Goal: Communication & Community: Answer question/provide support

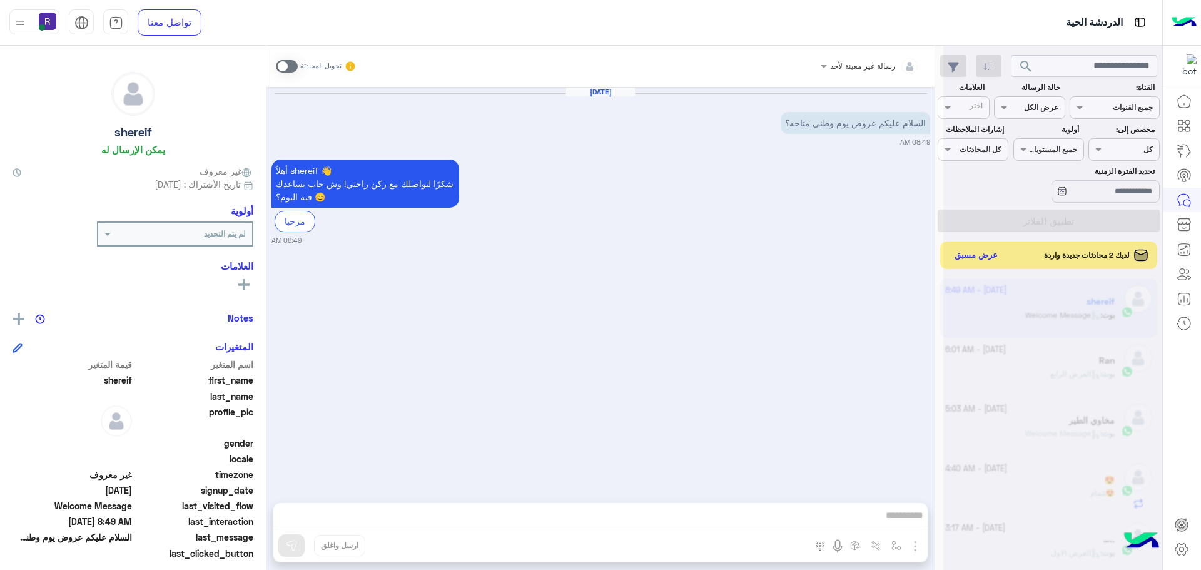
scroll to position [472, 0]
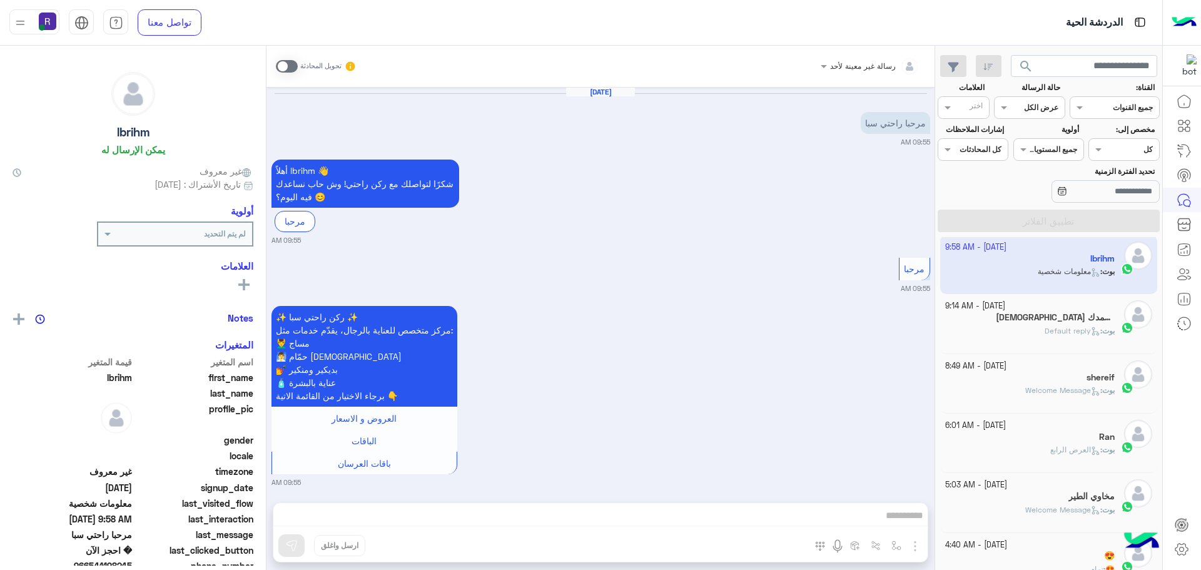
scroll to position [2610, 0]
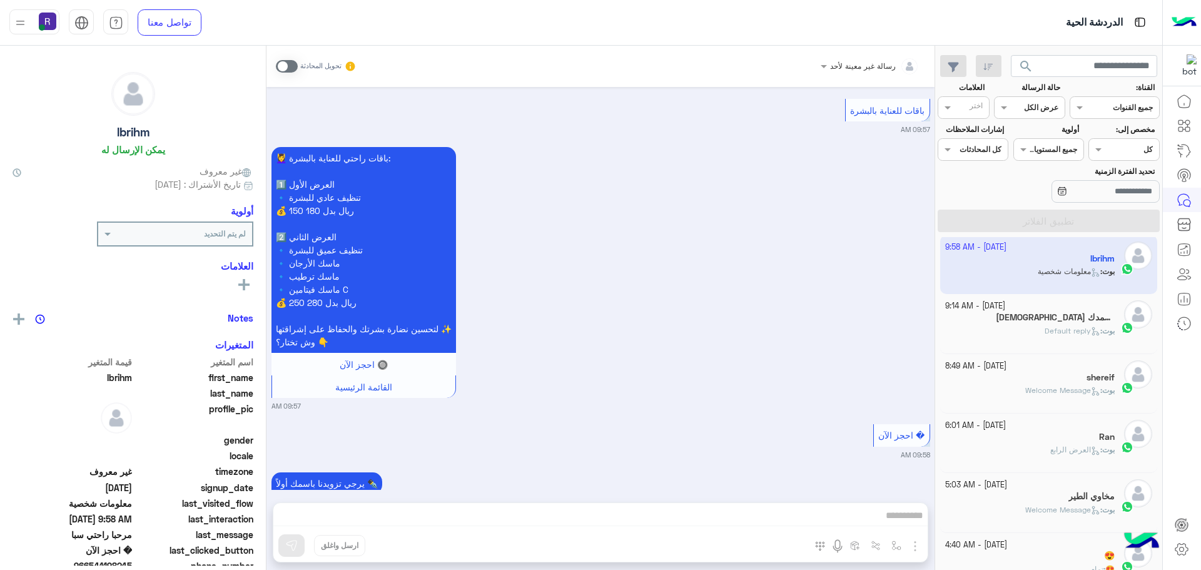
click at [1041, 319] on h5 "[DEMOGRAPHIC_DATA] وبحمدك، 2" at bounding box center [1055, 317] width 119 height 11
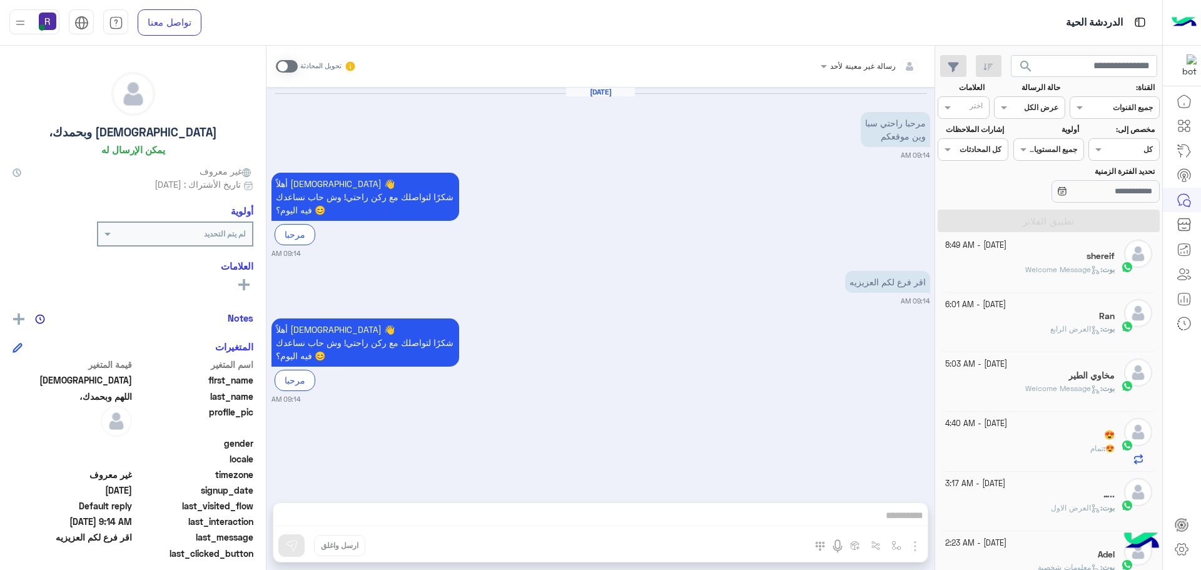
scroll to position [194, 0]
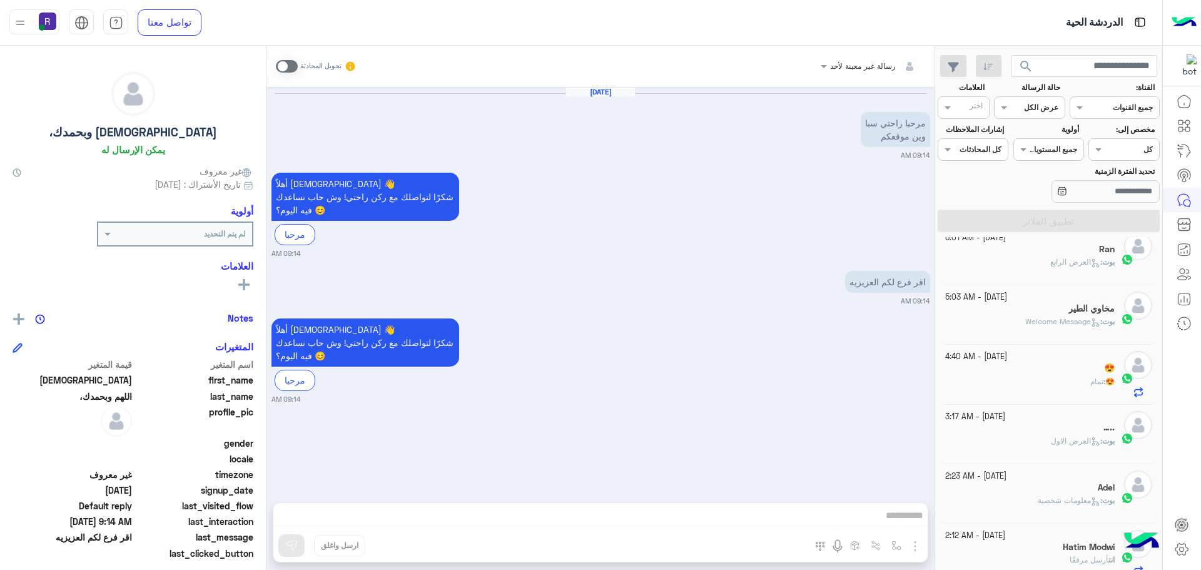
click at [292, 69] on span at bounding box center [287, 66] width 22 height 13
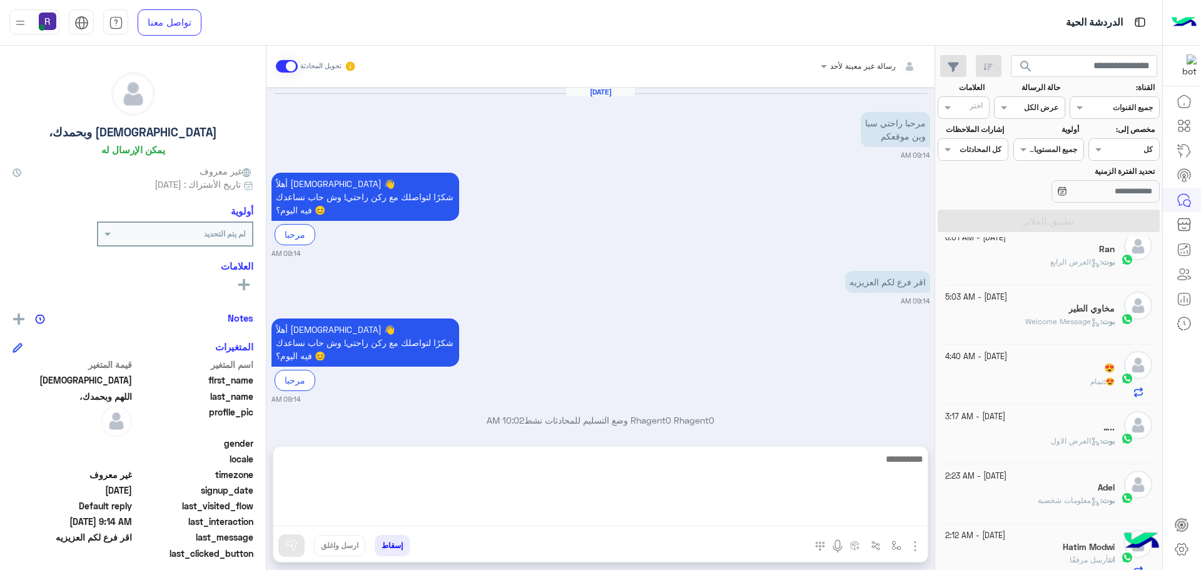
click at [746, 516] on textarea at bounding box center [600, 488] width 654 height 75
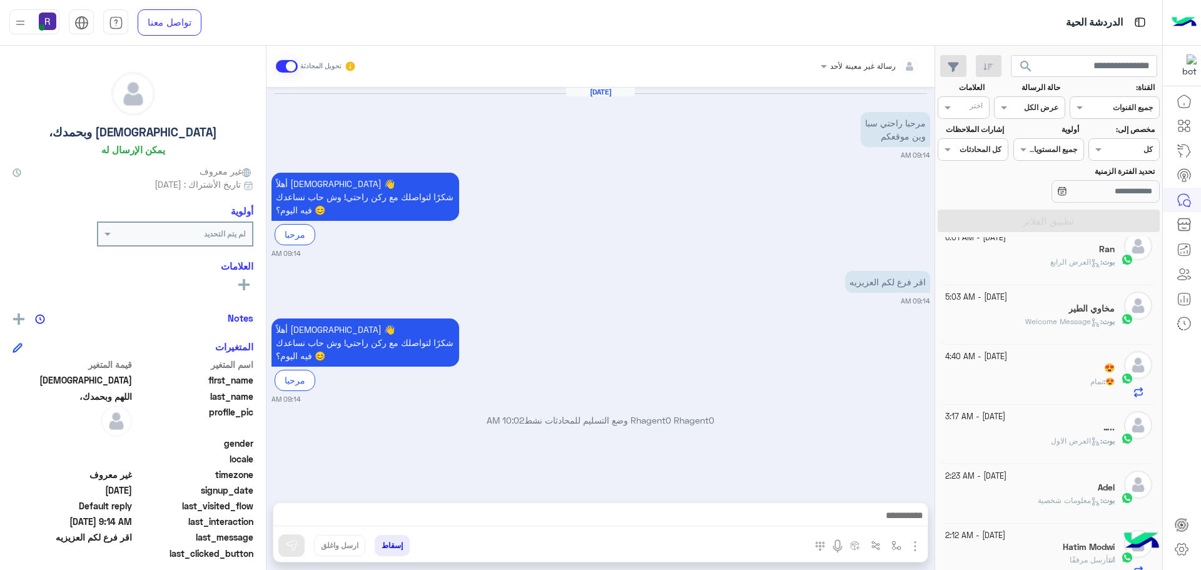
click at [893, 557] on div at bounding box center [867, 548] width 122 height 26
click at [893, 546] on img "button" at bounding box center [897, 546] width 10 height 10
click at [851, 512] on input "text" at bounding box center [868, 516] width 63 height 11
type input "***"
click at [872, 496] on div "لبن" at bounding box center [860, 496] width 93 height 24
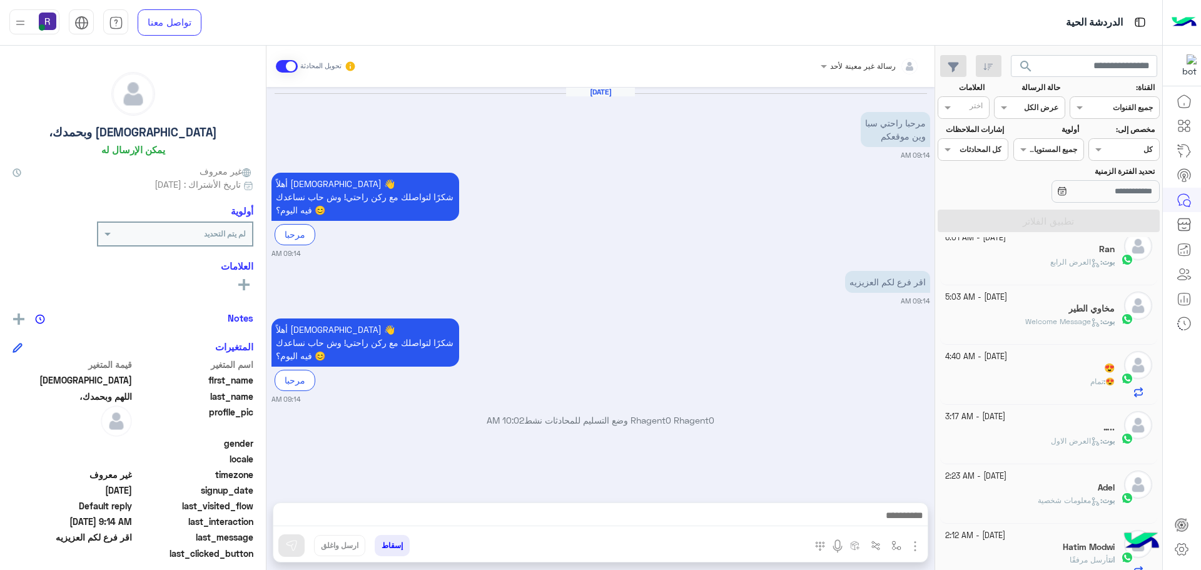
type textarea "***"
click at [278, 544] on button at bounding box center [291, 545] width 26 height 23
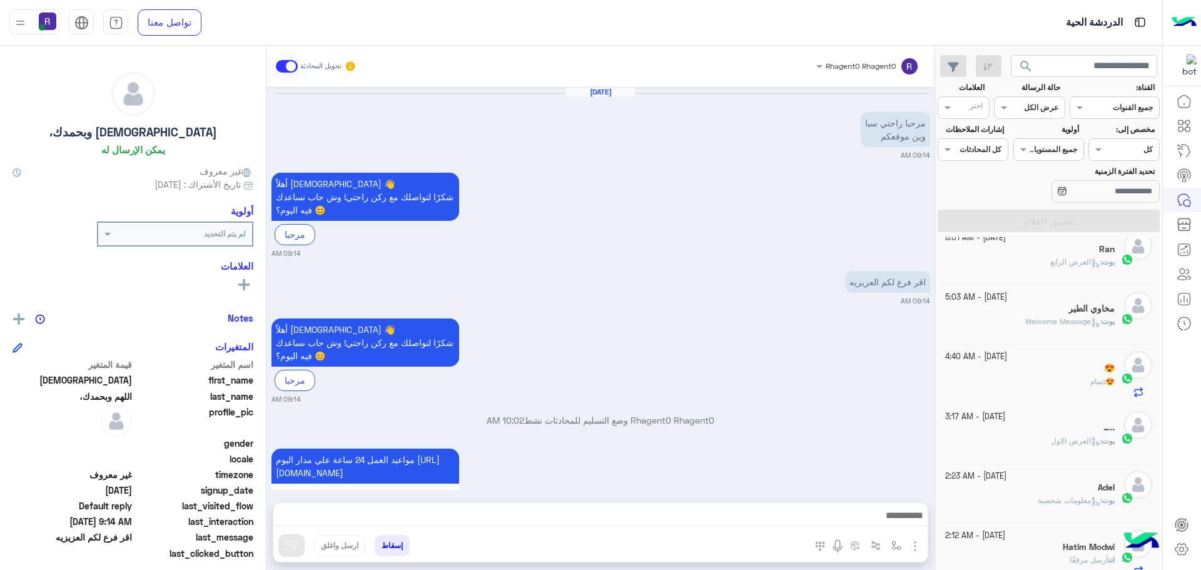
scroll to position [108, 0]
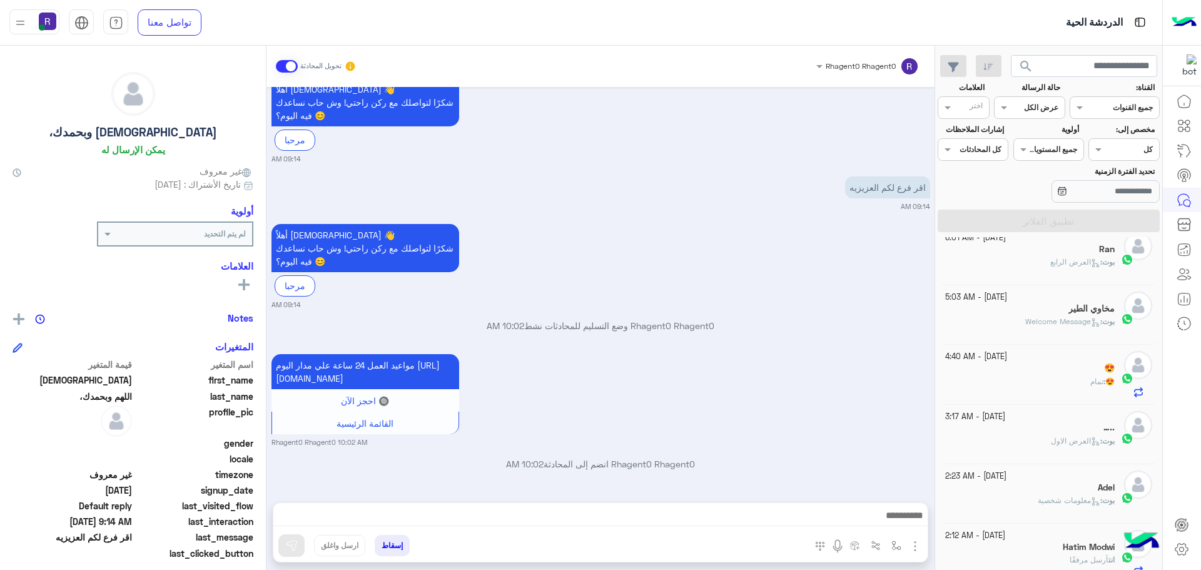
click at [281, 66] on span at bounding box center [287, 66] width 22 height 13
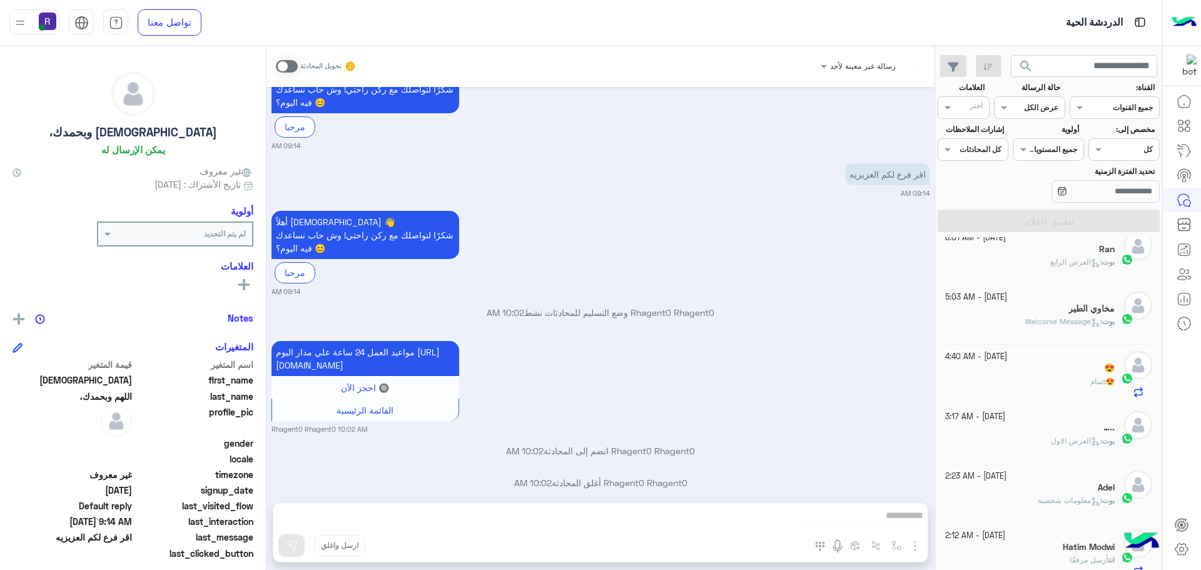
scroll to position [140, 0]
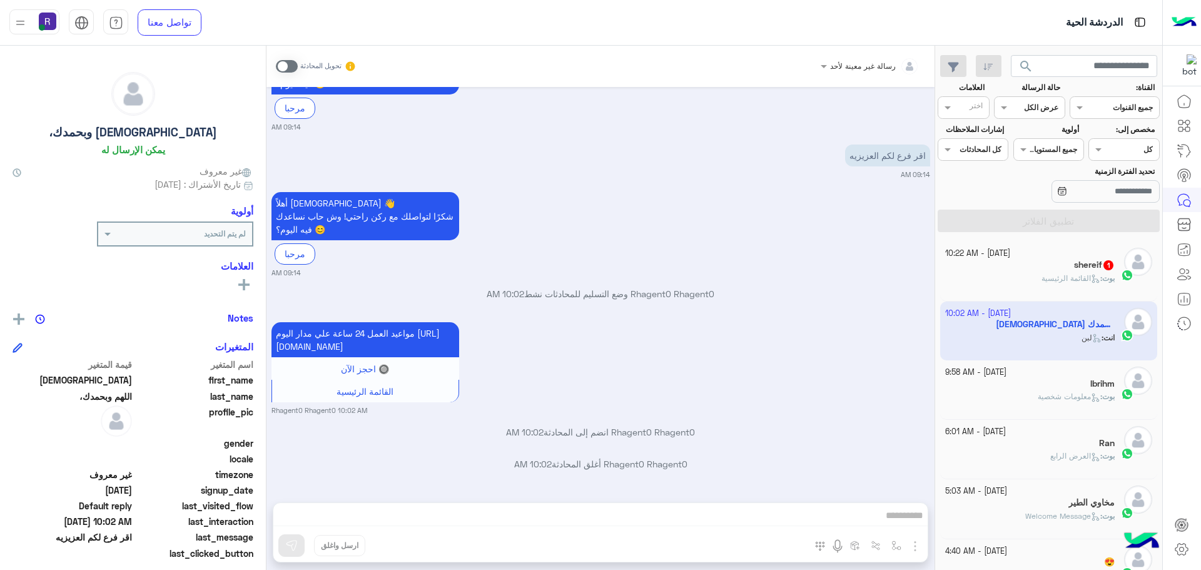
click at [1031, 274] on div "بوت : القائمة الرئيسية" at bounding box center [1030, 284] width 170 height 22
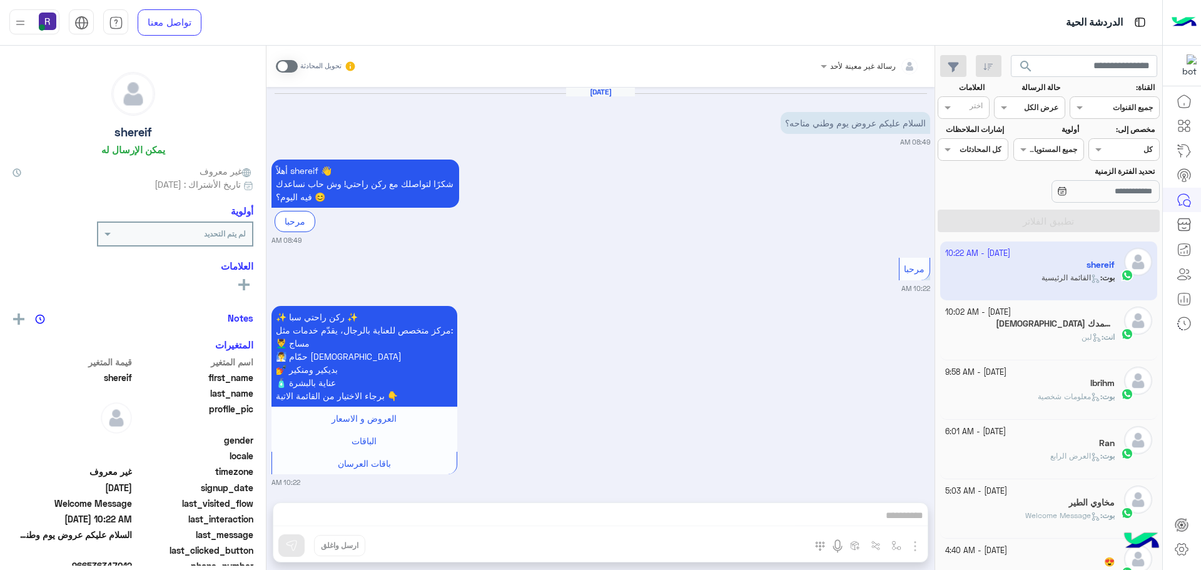
scroll to position [8, 0]
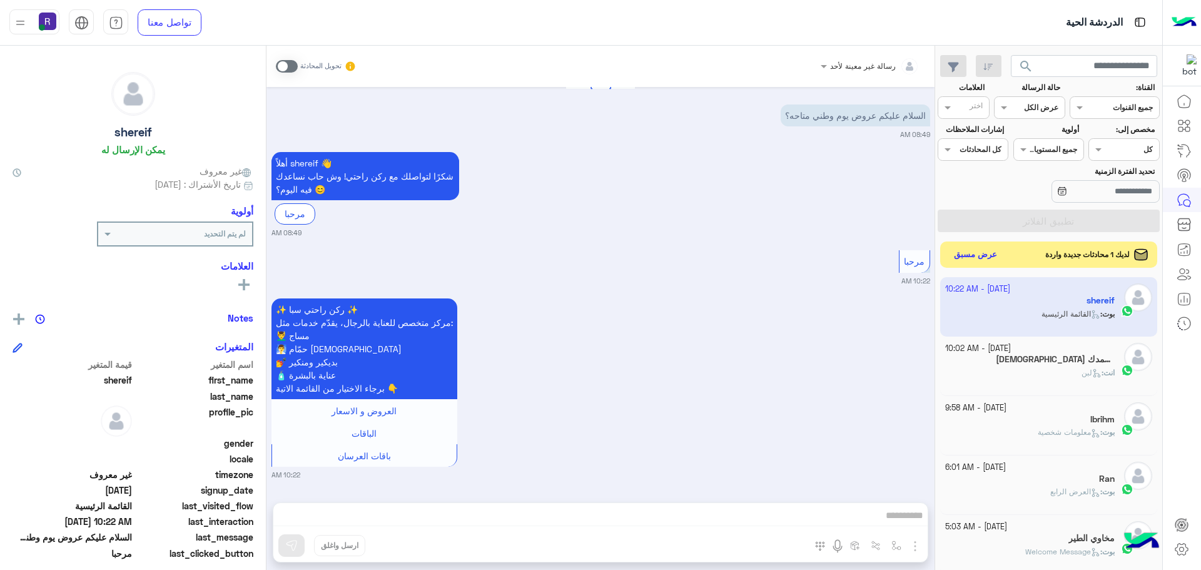
click at [969, 256] on button "عرض مسبق" at bounding box center [976, 255] width 53 height 17
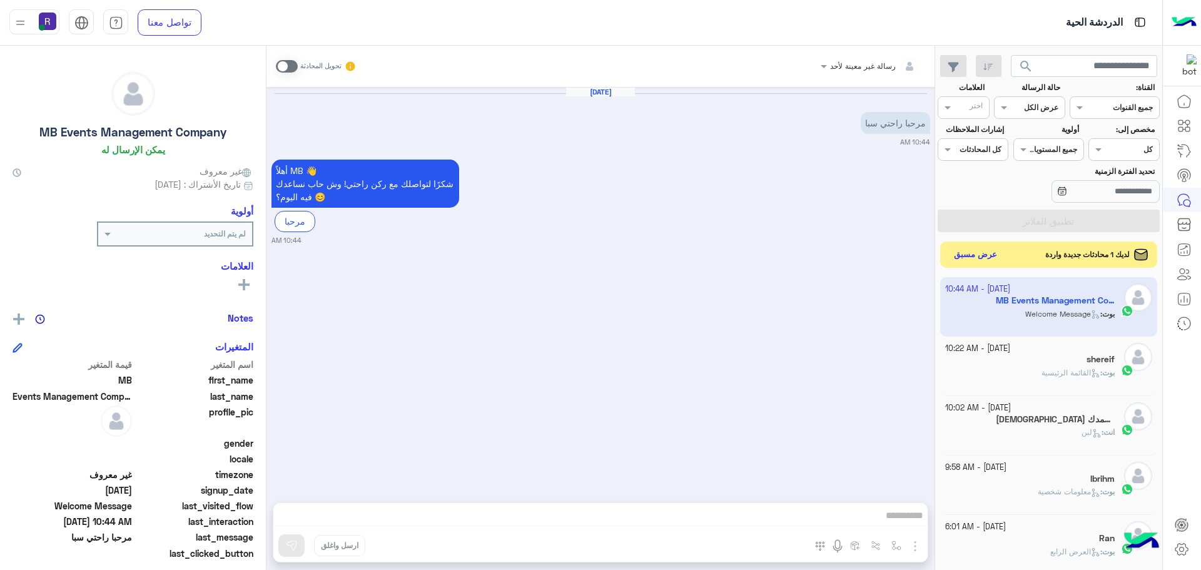
click at [979, 254] on button "عرض مسبق" at bounding box center [976, 255] width 53 height 17
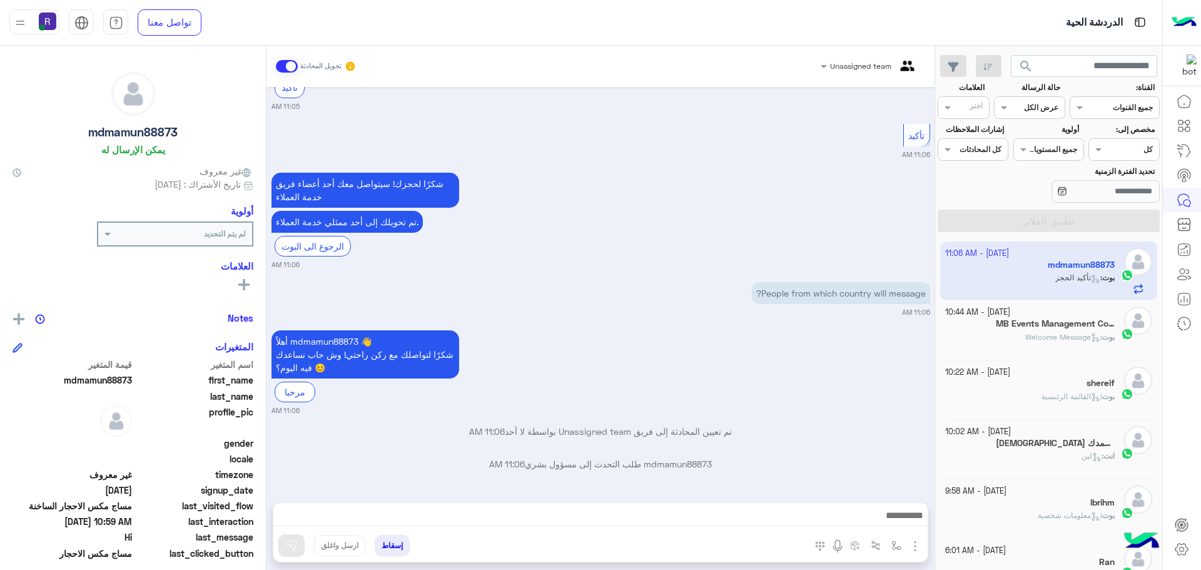
scroll to position [1619, 0]
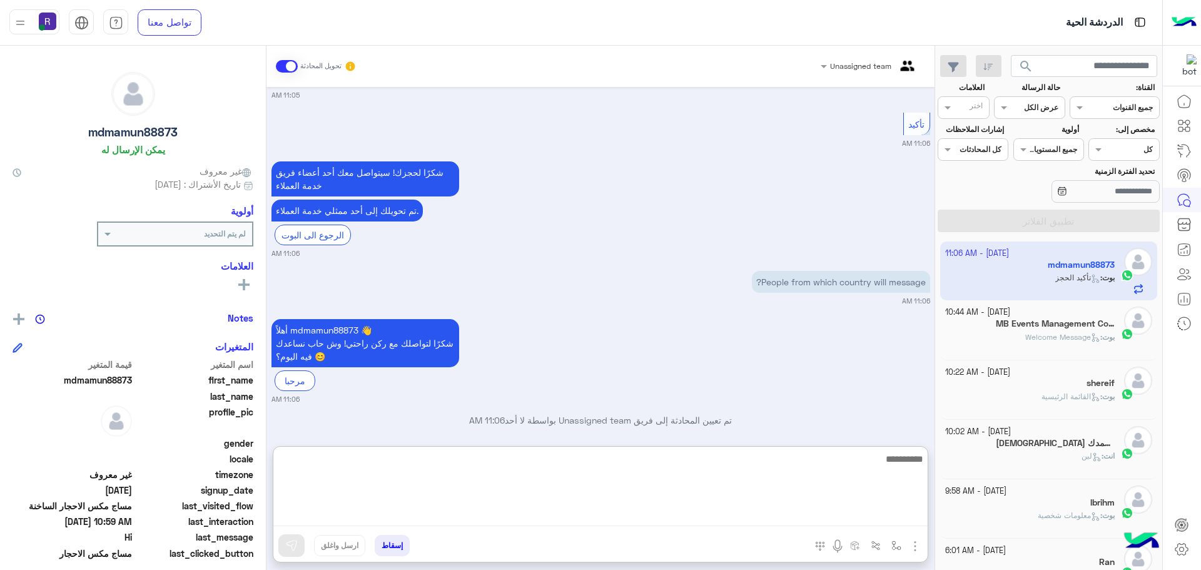
click at [718, 512] on textarea at bounding box center [600, 488] width 654 height 75
type textarea "**********"
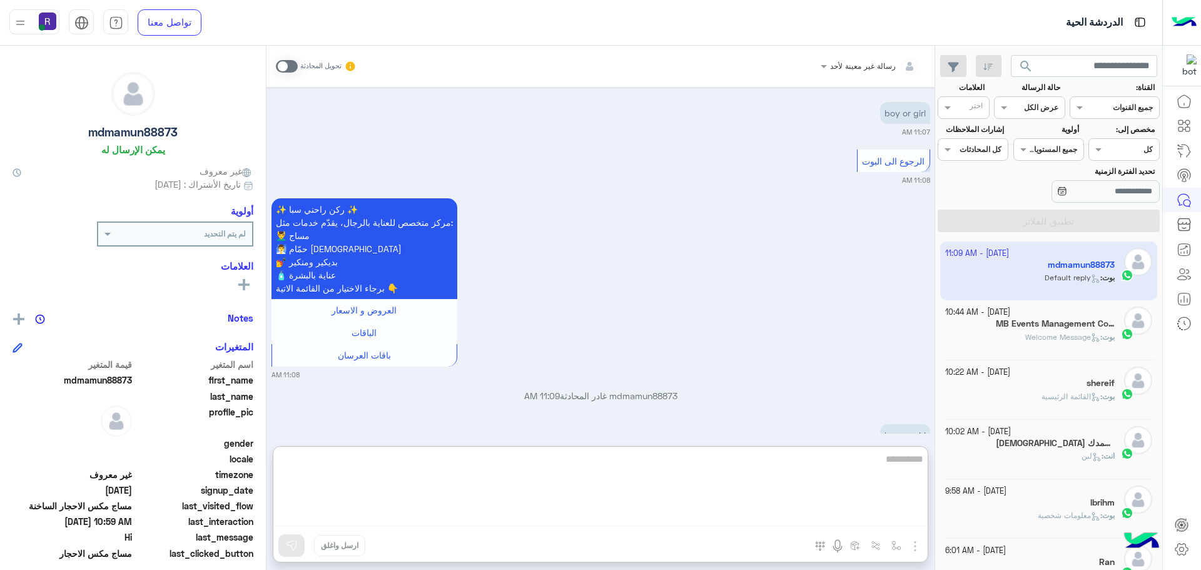
scroll to position [2224, 0]
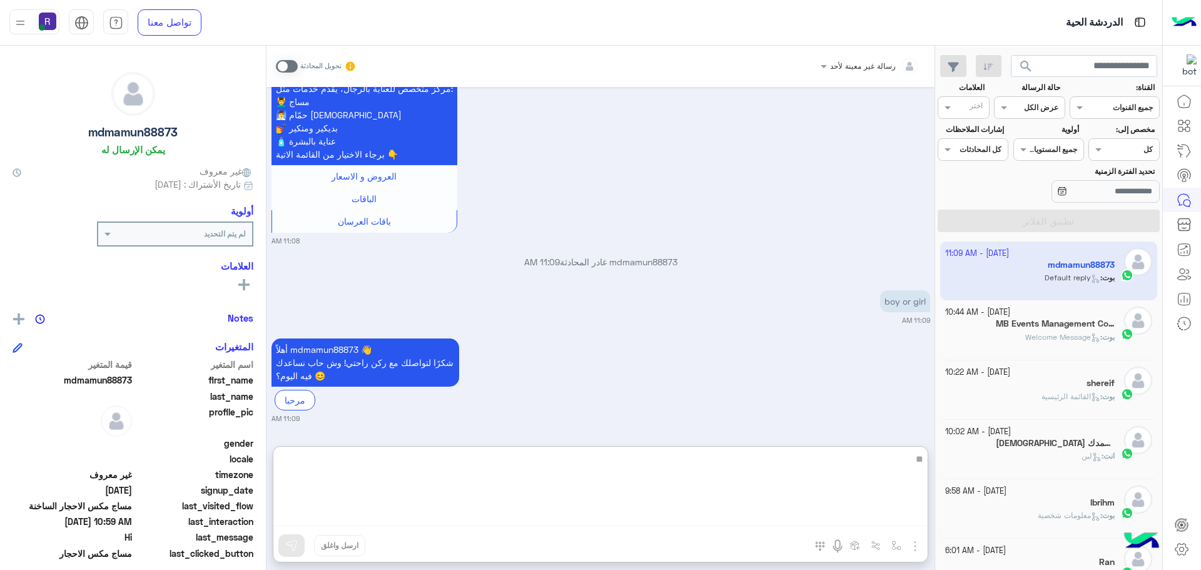
type textarea "*"
type textarea "**********"
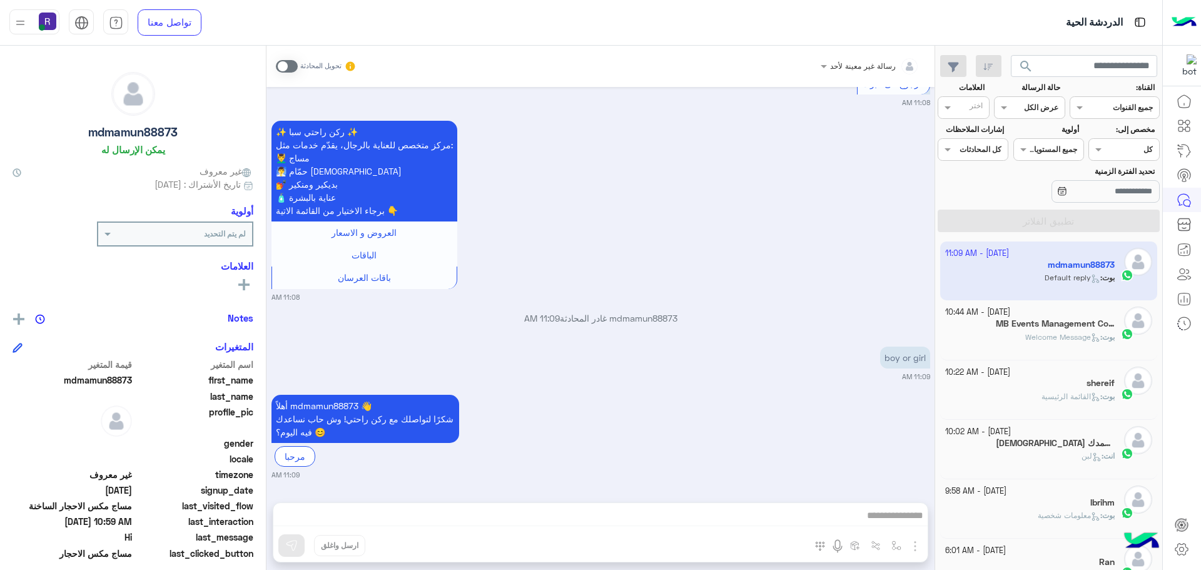
click at [293, 65] on span at bounding box center [287, 66] width 22 height 13
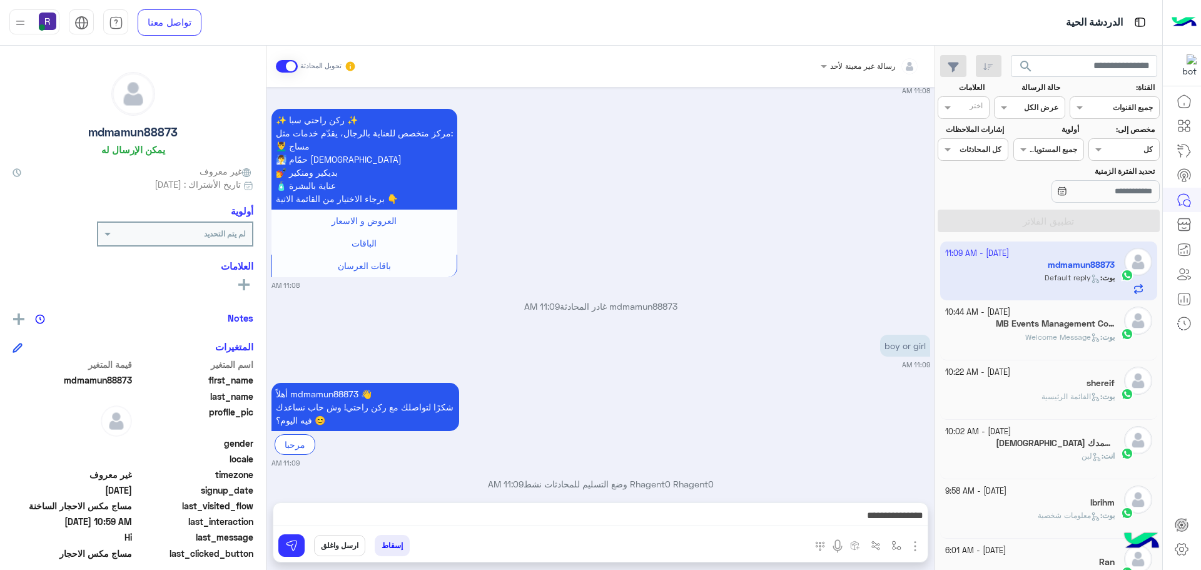
scroll to position [2199, 0]
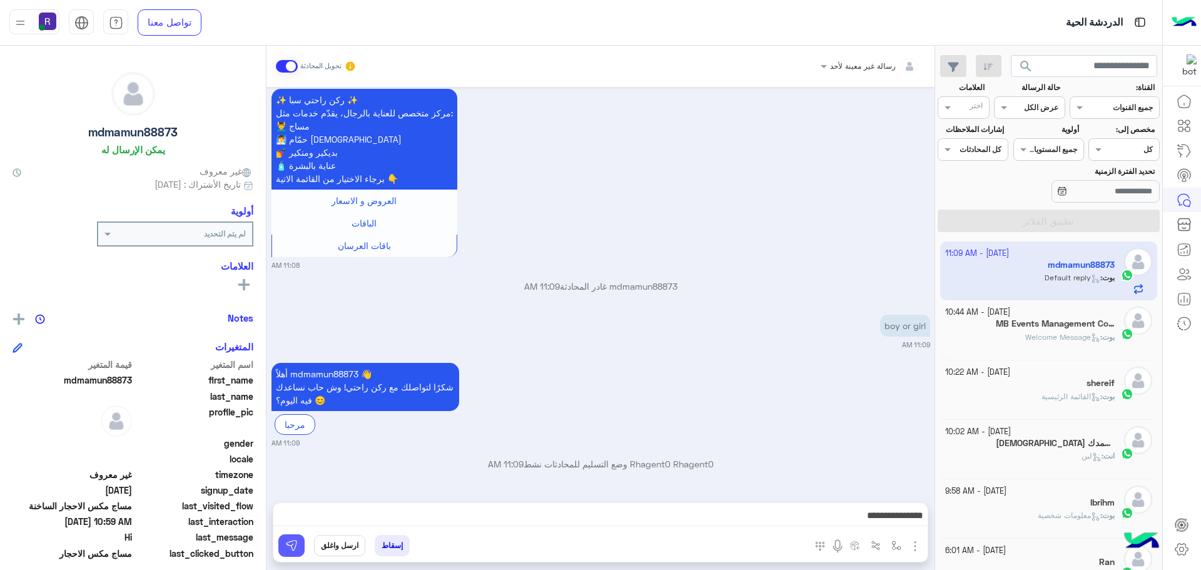
click at [293, 547] on img at bounding box center [291, 545] width 13 height 13
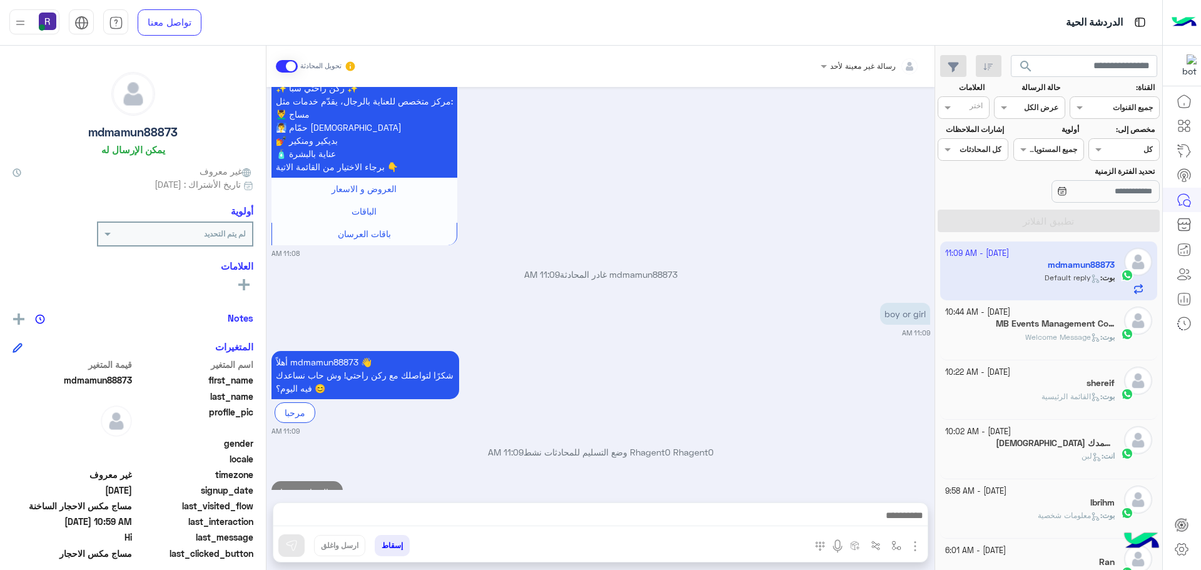
scroll to position [2247, 0]
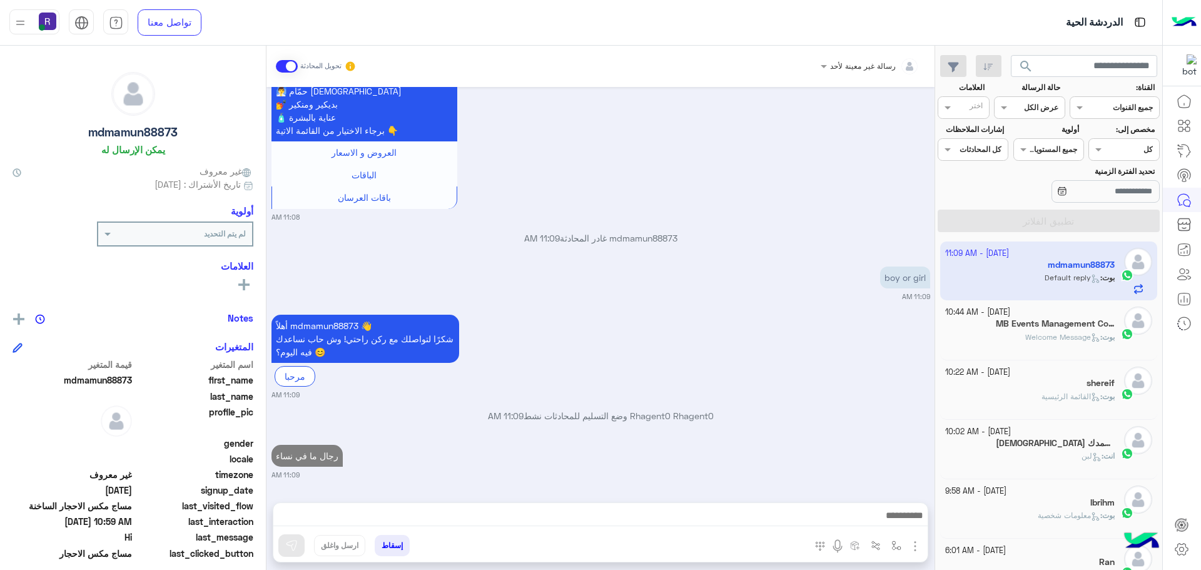
click at [283, 62] on span at bounding box center [287, 66] width 22 height 13
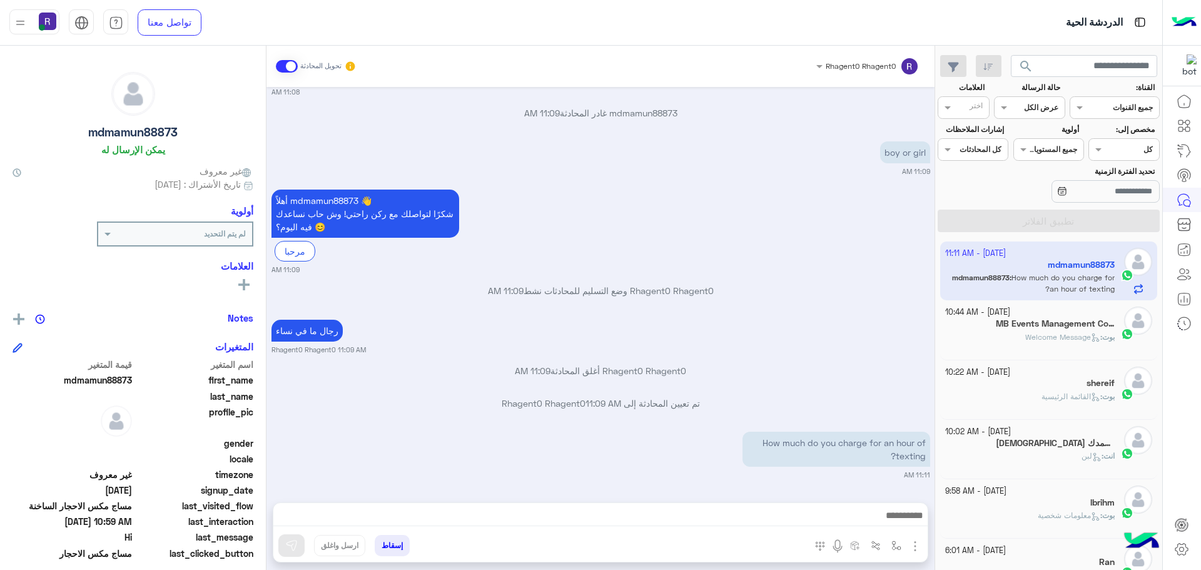
scroll to position [2420, 0]
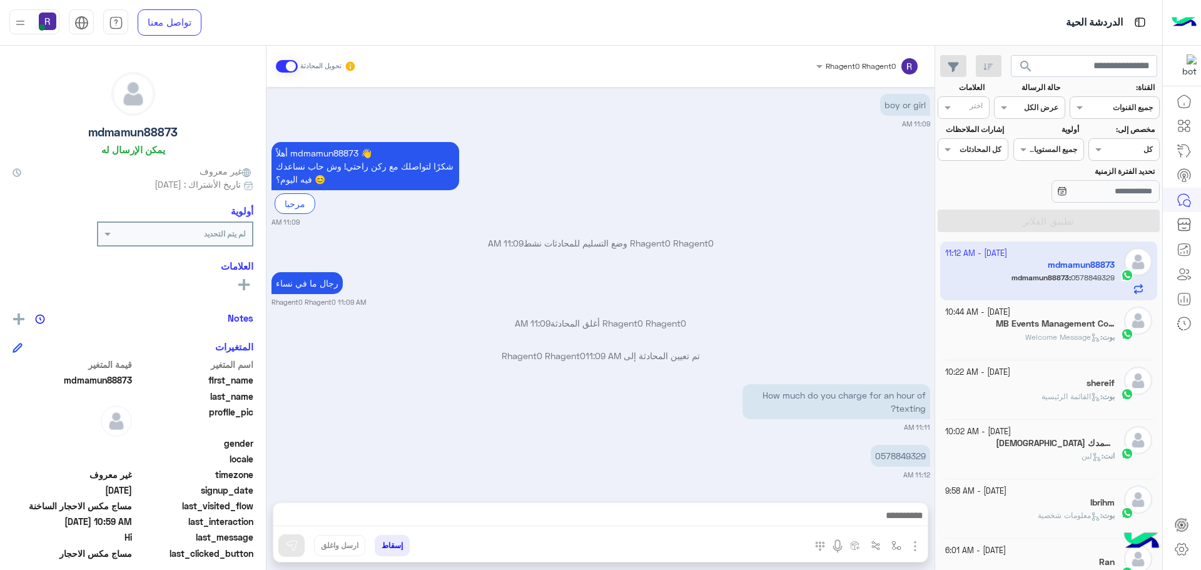
click at [277, 64] on span at bounding box center [287, 66] width 22 height 13
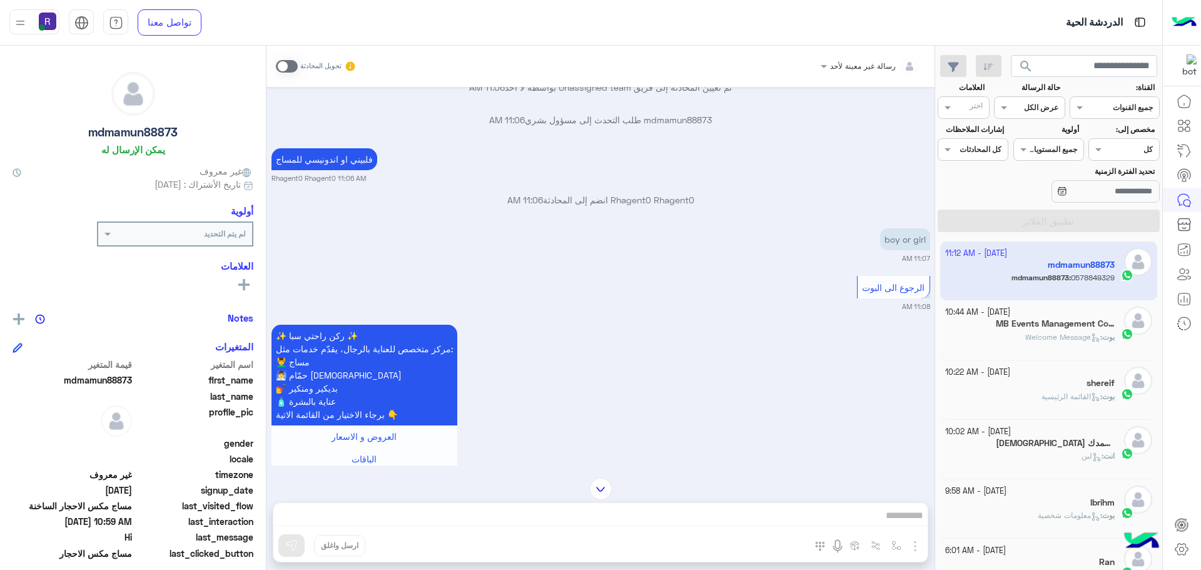
scroll to position [1827, 0]
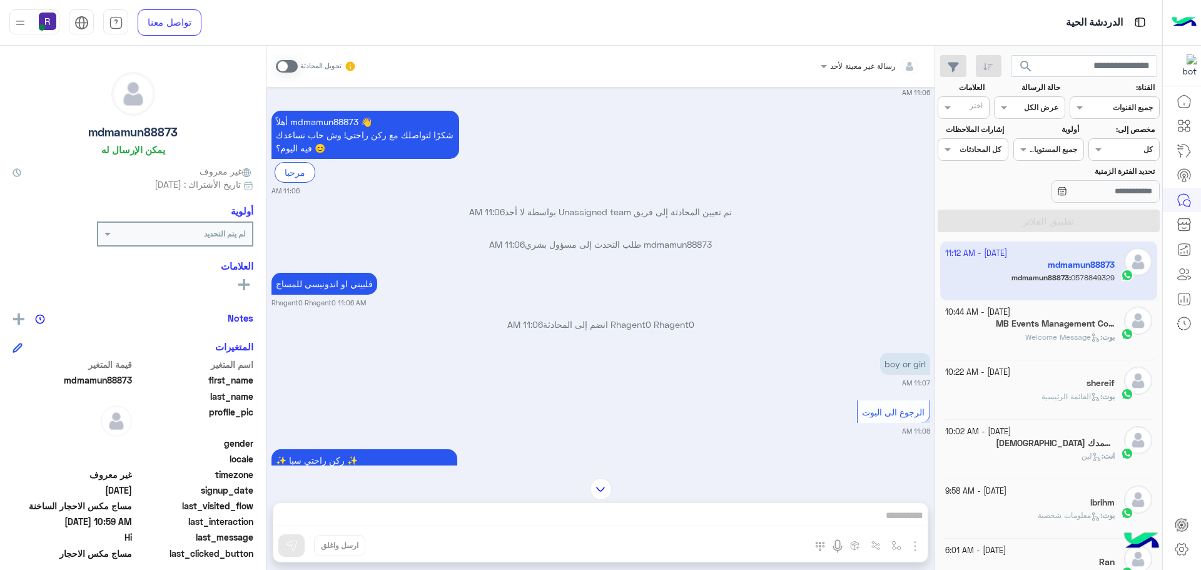
click at [1077, 335] on span "Welcome Message" at bounding box center [1063, 336] width 75 height 9
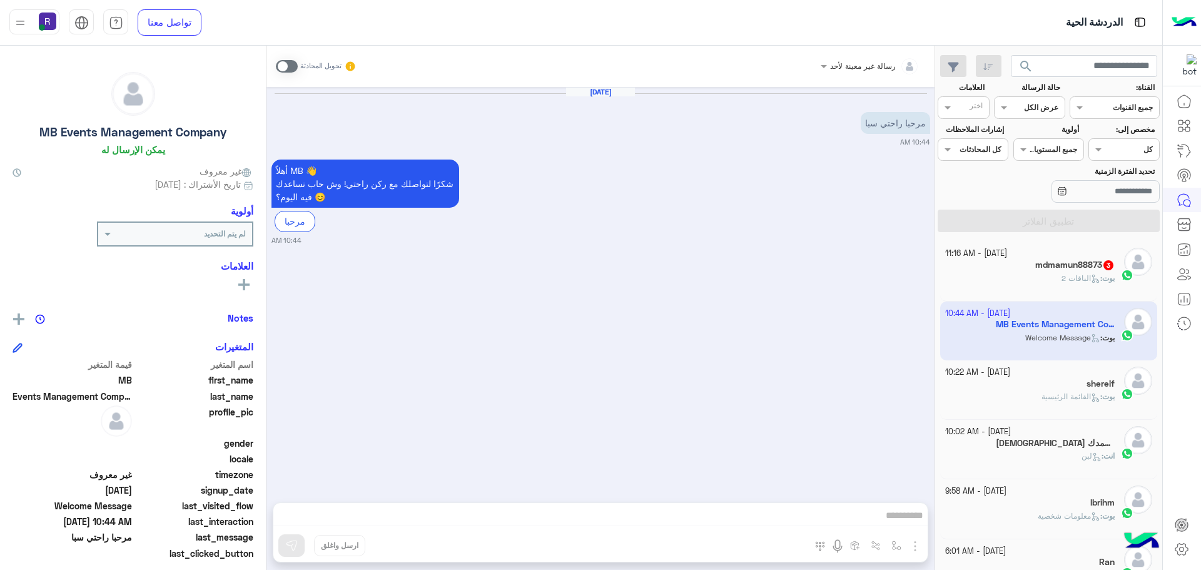
click at [1021, 271] on div "mdmamun88873 3" at bounding box center [1030, 266] width 170 height 13
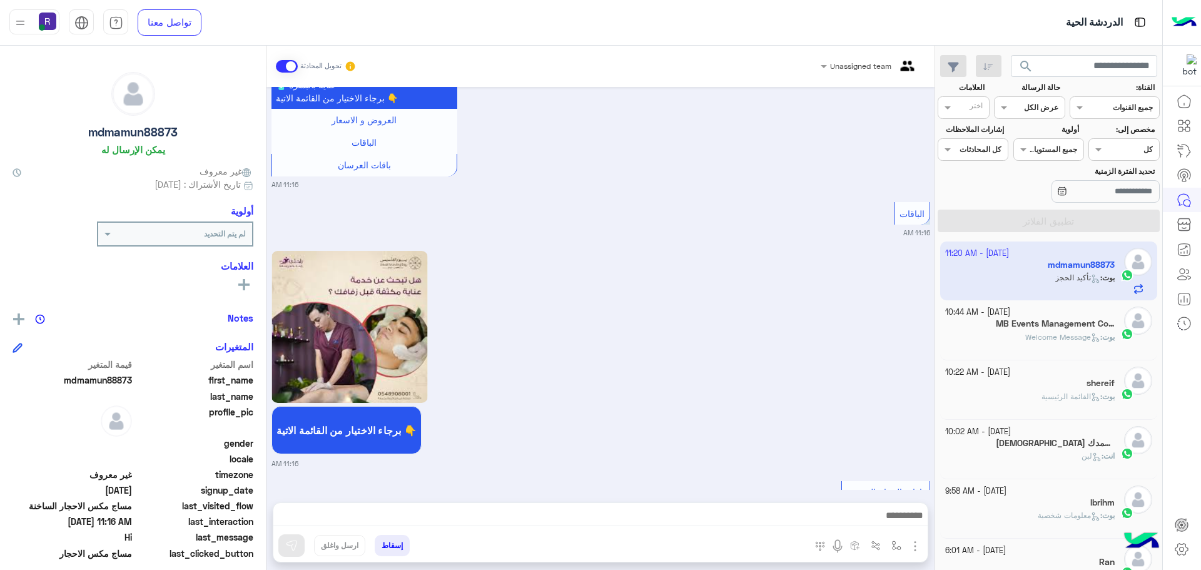
scroll to position [2181, 0]
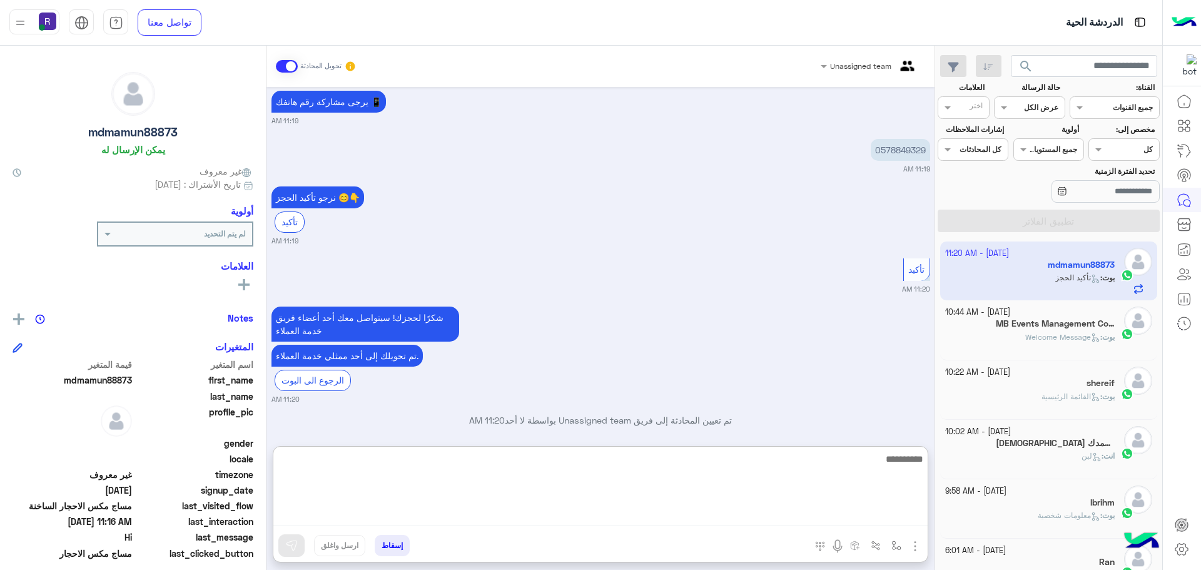
click at [698, 519] on textarea at bounding box center [600, 488] width 654 height 75
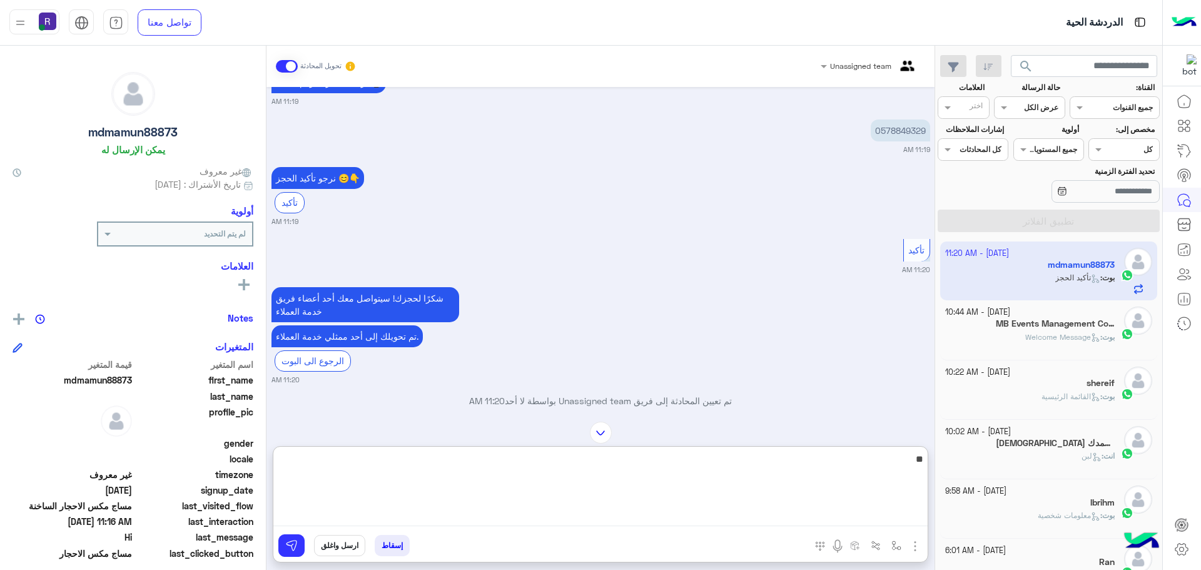
scroll to position [2237, 0]
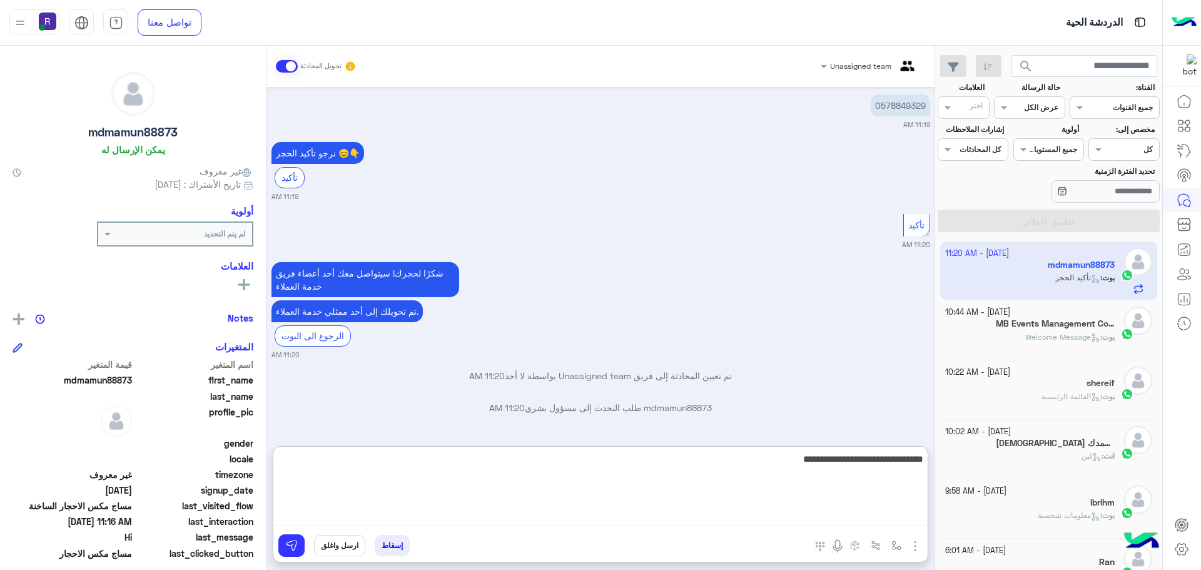
type textarea "**********"
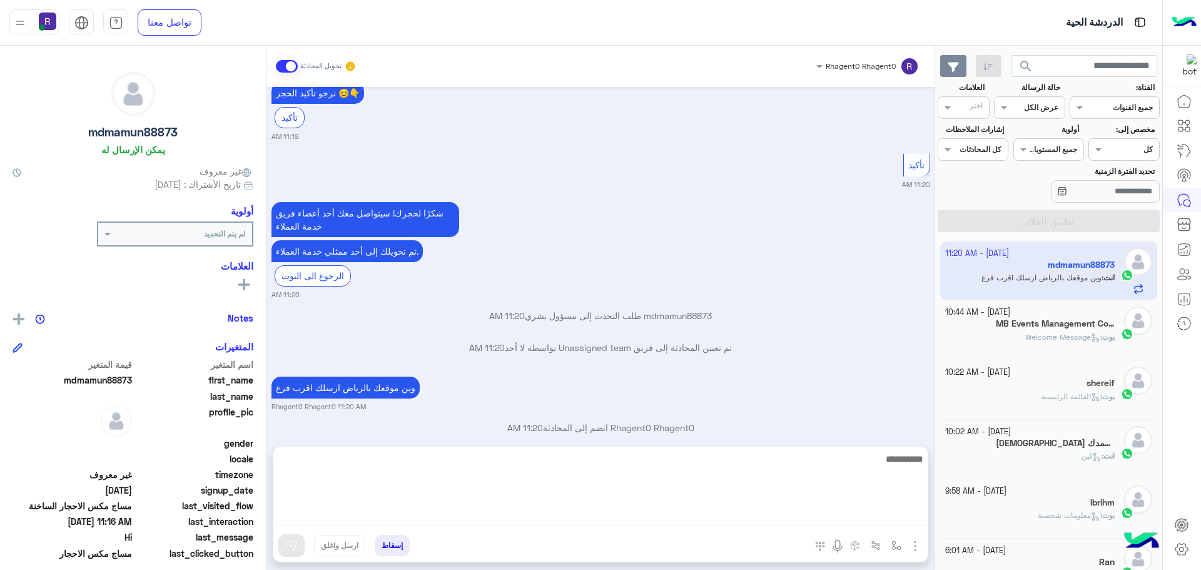
scroll to position [2318, 0]
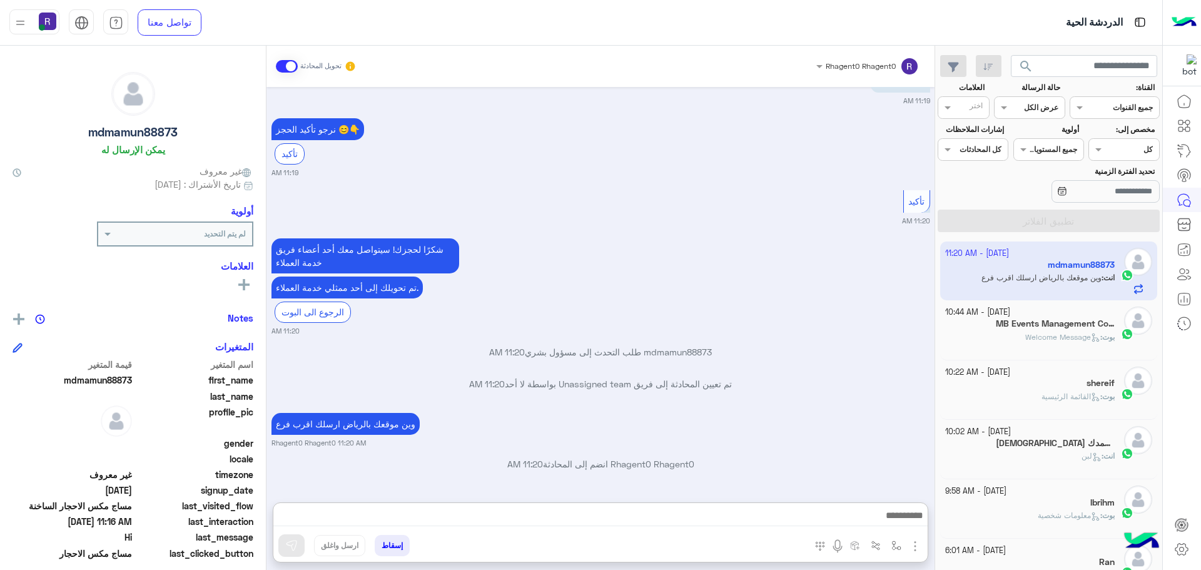
click at [1010, 317] on small "25 September - 10:44 AM" at bounding box center [977, 313] width 65 height 12
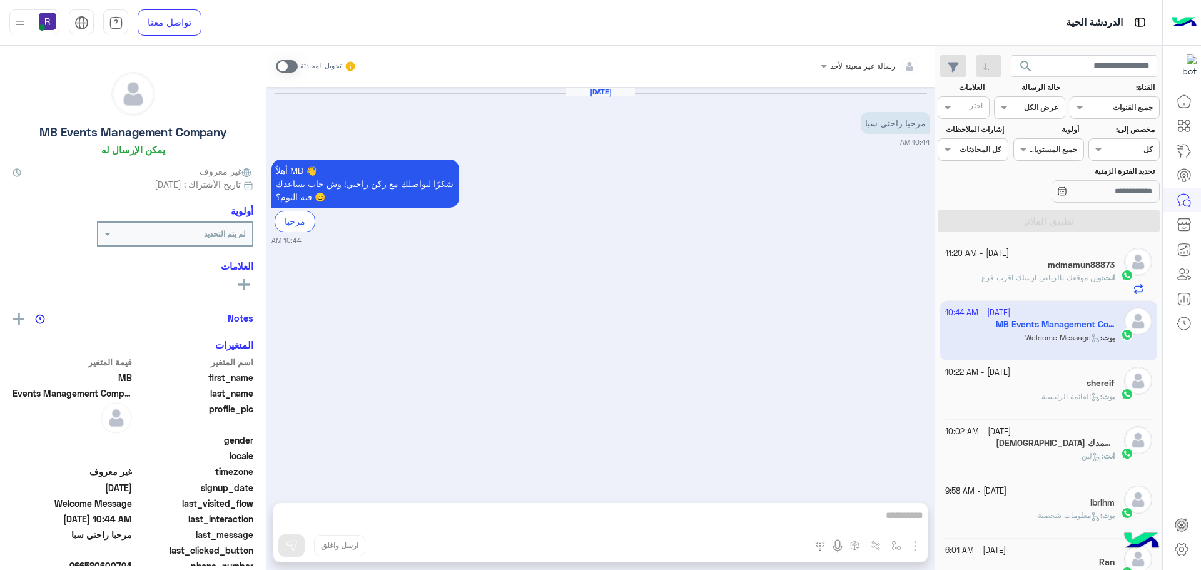
click at [1041, 268] on div "mdmamun88873" at bounding box center [1030, 266] width 170 height 13
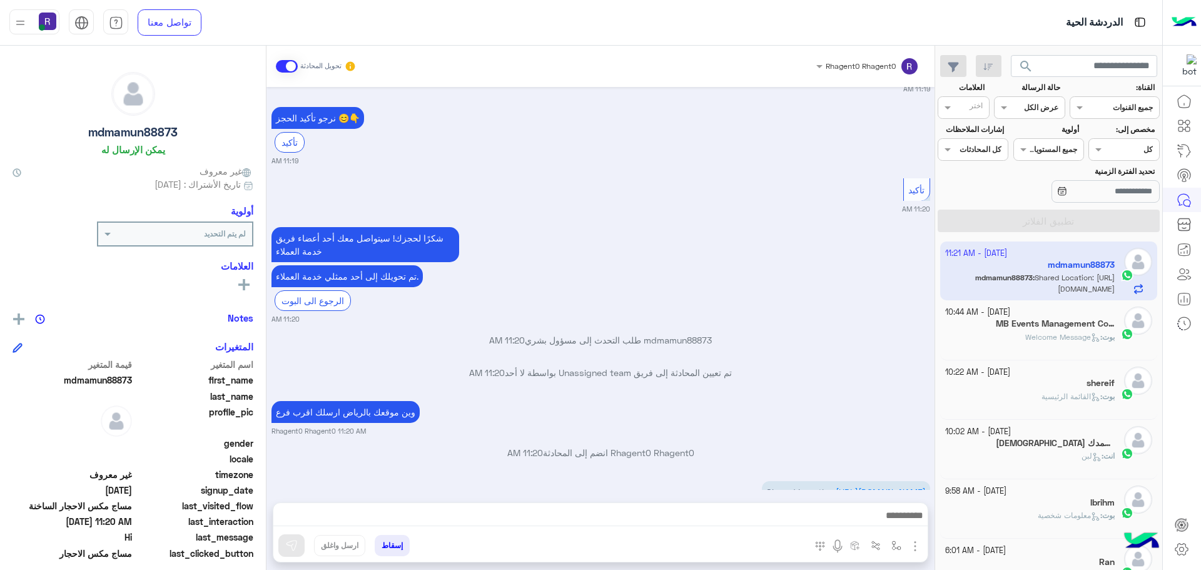
scroll to position [1404, 0]
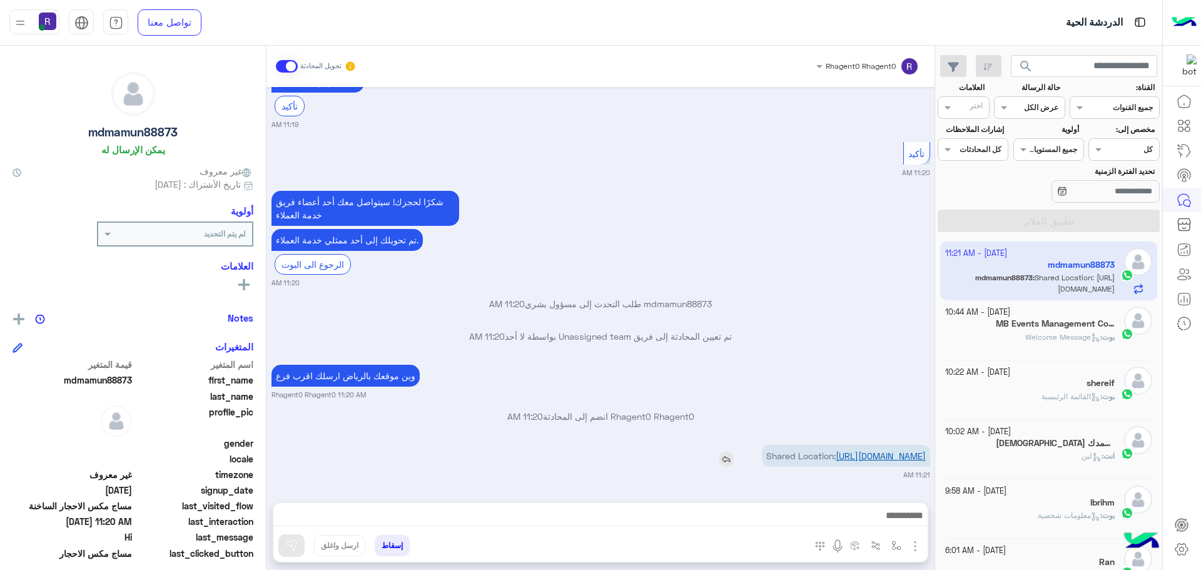
click at [863, 451] on link "https://maps.google.com/maps?q=24.7668799,46.8062013" at bounding box center [881, 455] width 90 height 11
click at [902, 549] on button "button" at bounding box center [897, 545] width 21 height 21
click at [888, 509] on div "أدخل اسم مجموعة الرسائل" at bounding box center [853, 518] width 108 height 23
type input "***"
click at [886, 494] on span "الجنادرية" at bounding box center [883, 495] width 34 height 11
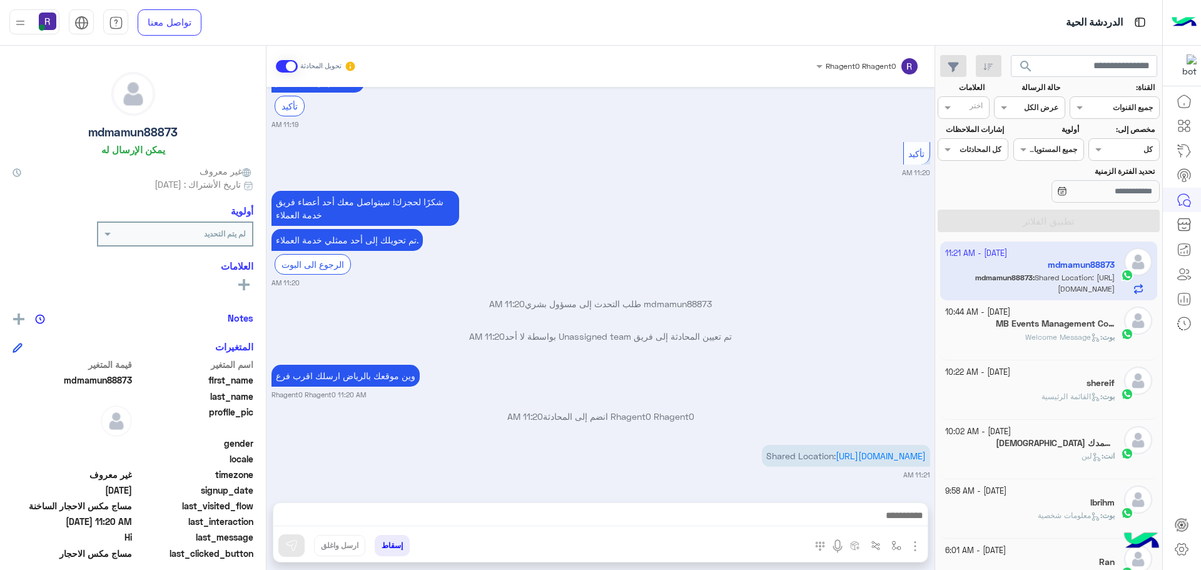
type textarea "*********"
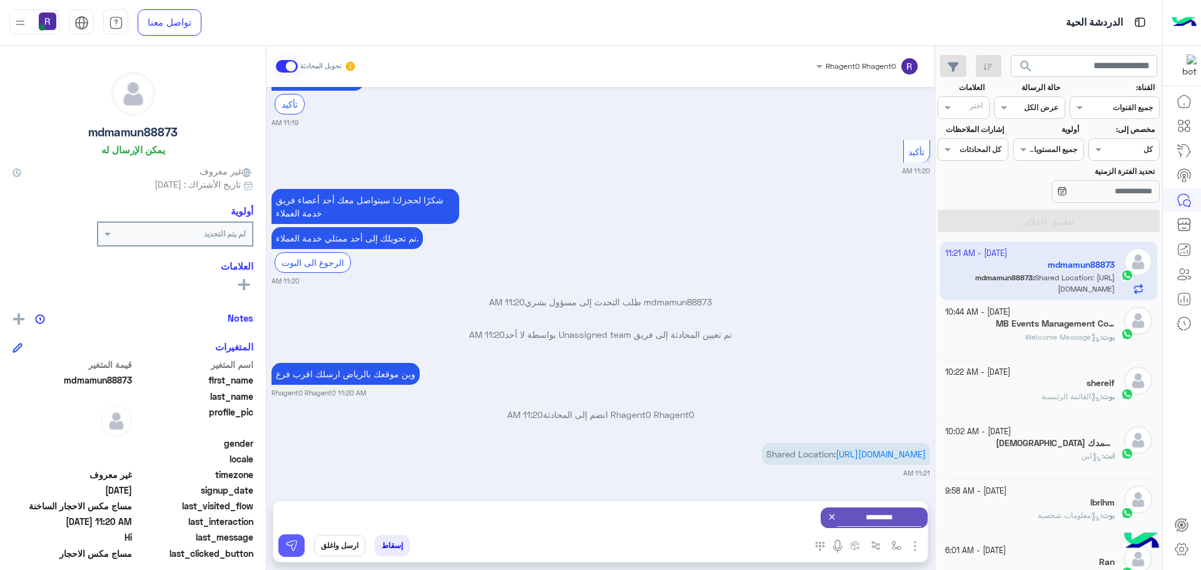
click at [297, 542] on img at bounding box center [291, 545] width 13 height 13
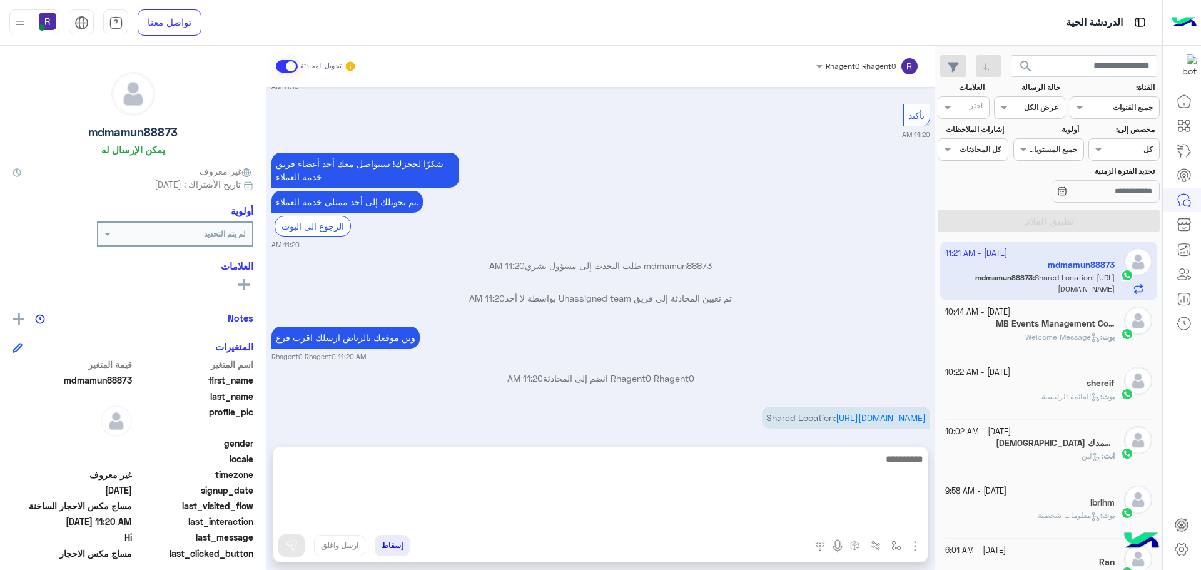
click at [518, 519] on textarea at bounding box center [600, 488] width 654 height 75
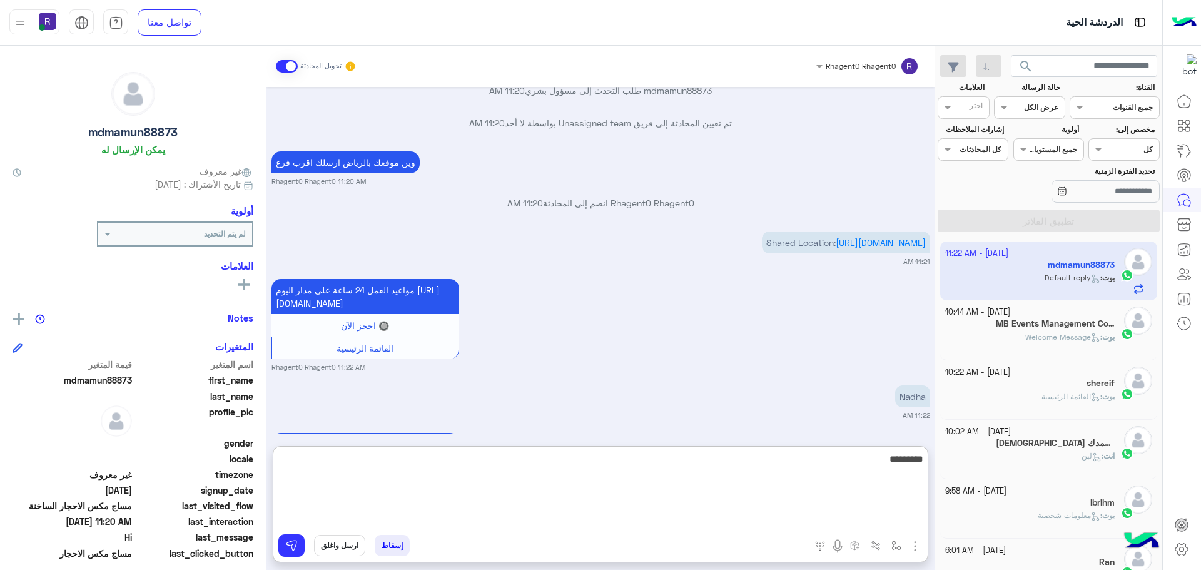
scroll to position [1725, 0]
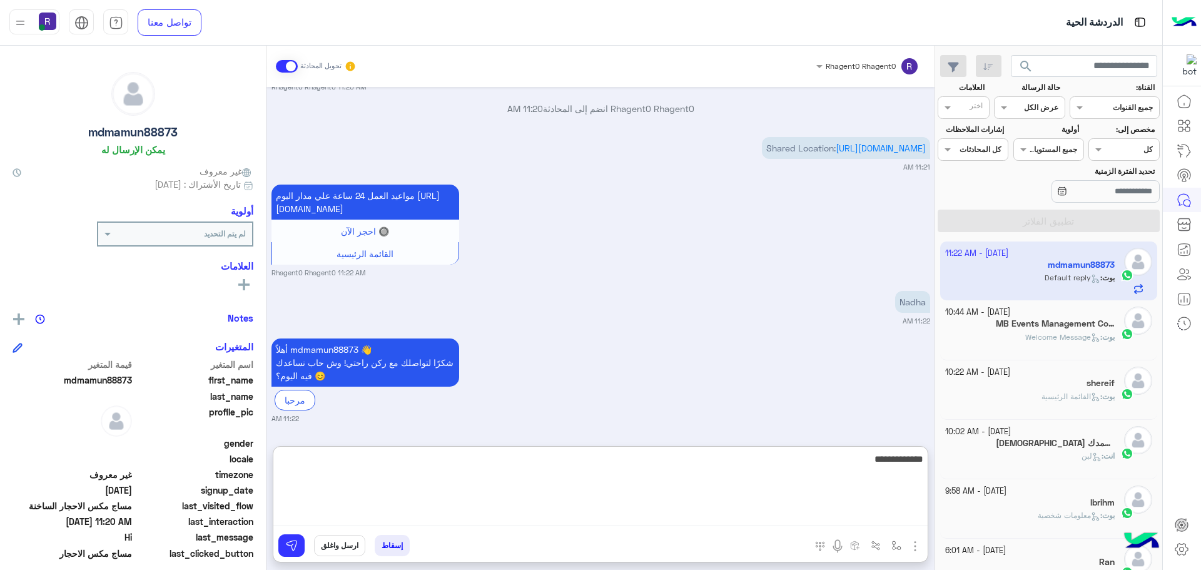
type textarea "**********"
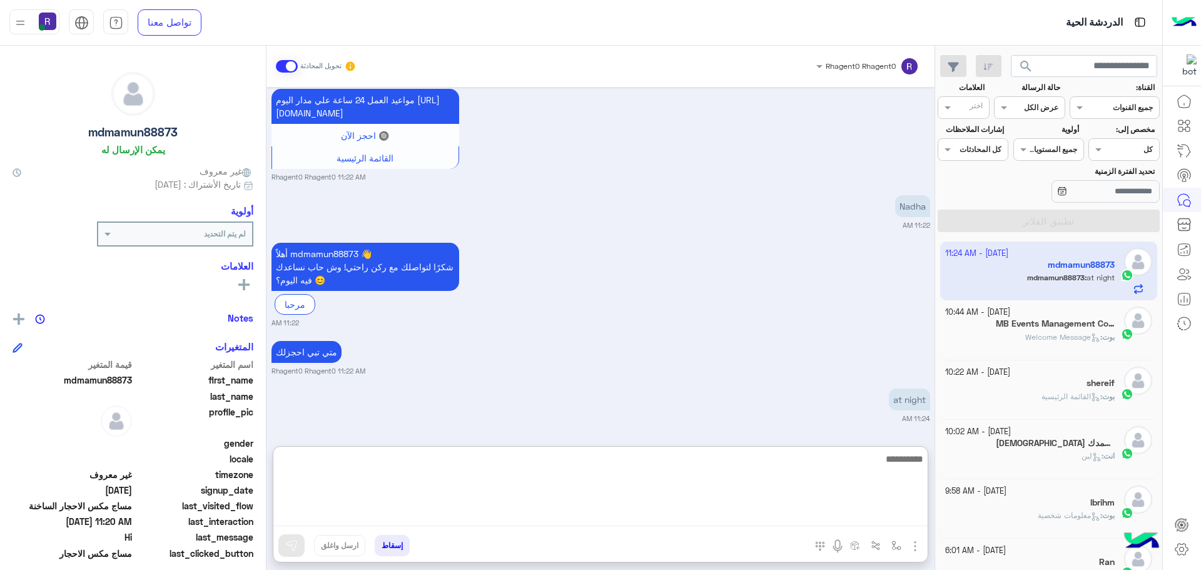
scroll to position [1821, 0]
click at [855, 462] on textarea at bounding box center [600, 488] width 654 height 75
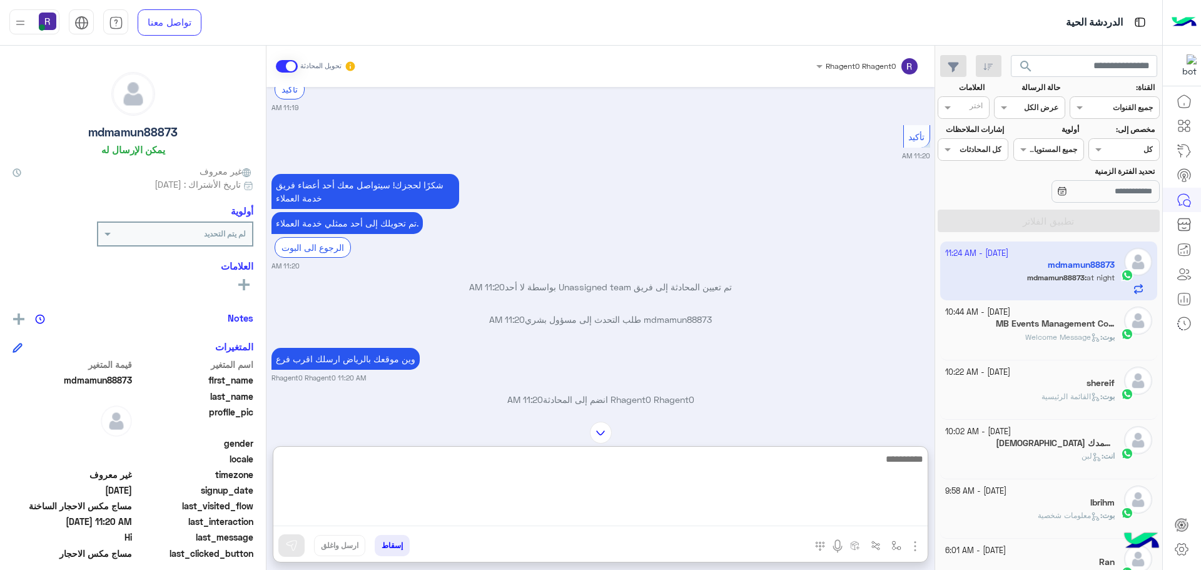
scroll to position [1696, 0]
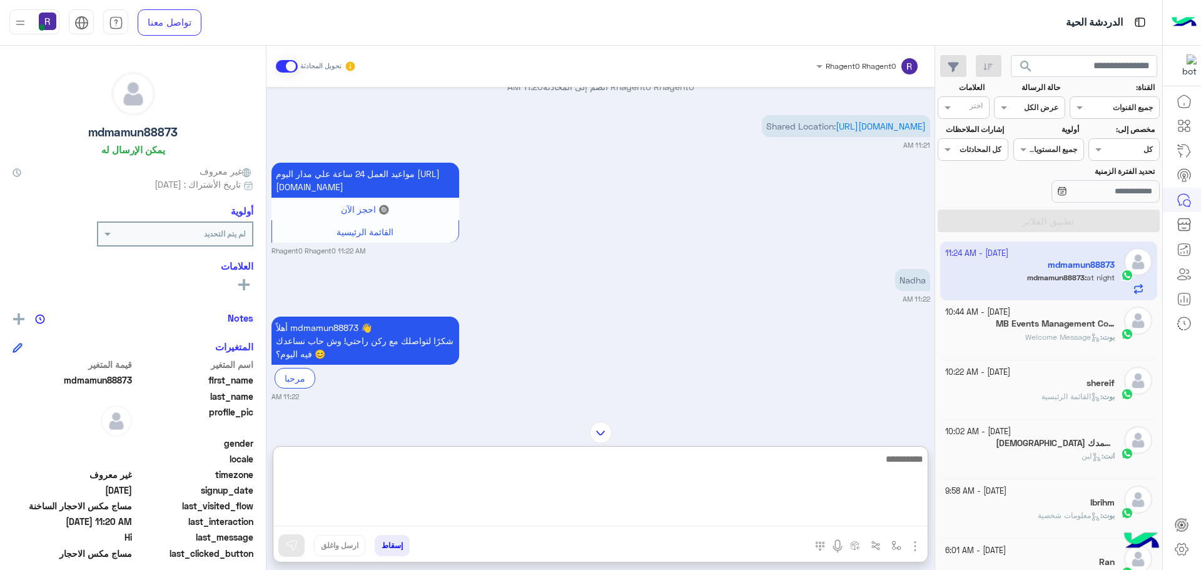
click at [868, 464] on textarea at bounding box center [600, 488] width 654 height 75
type textarea "*"
type textarea "**"
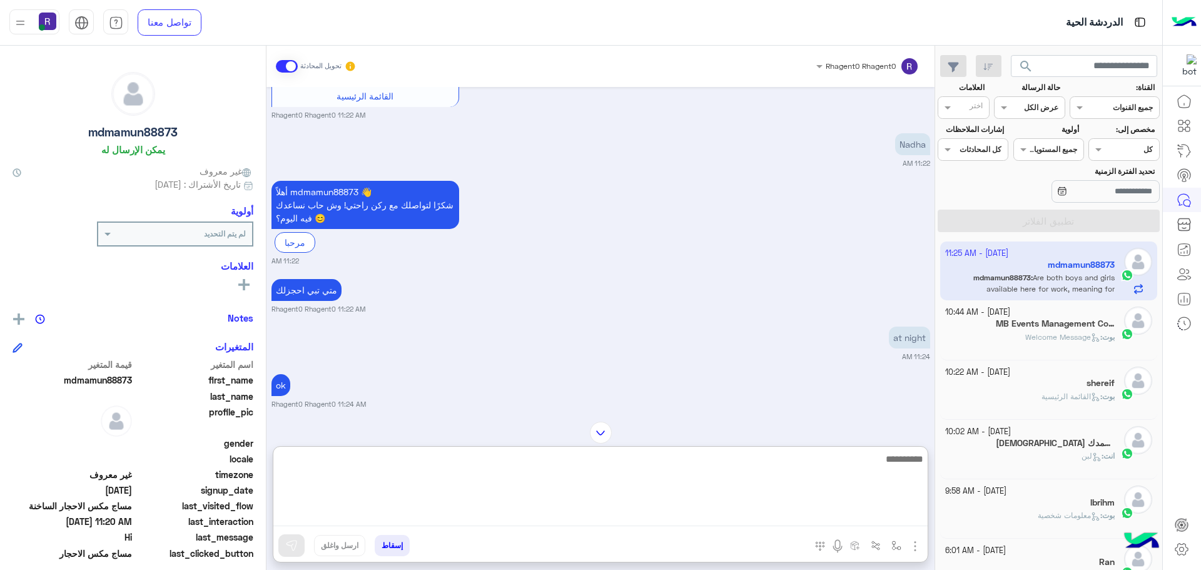
scroll to position [1929, 0]
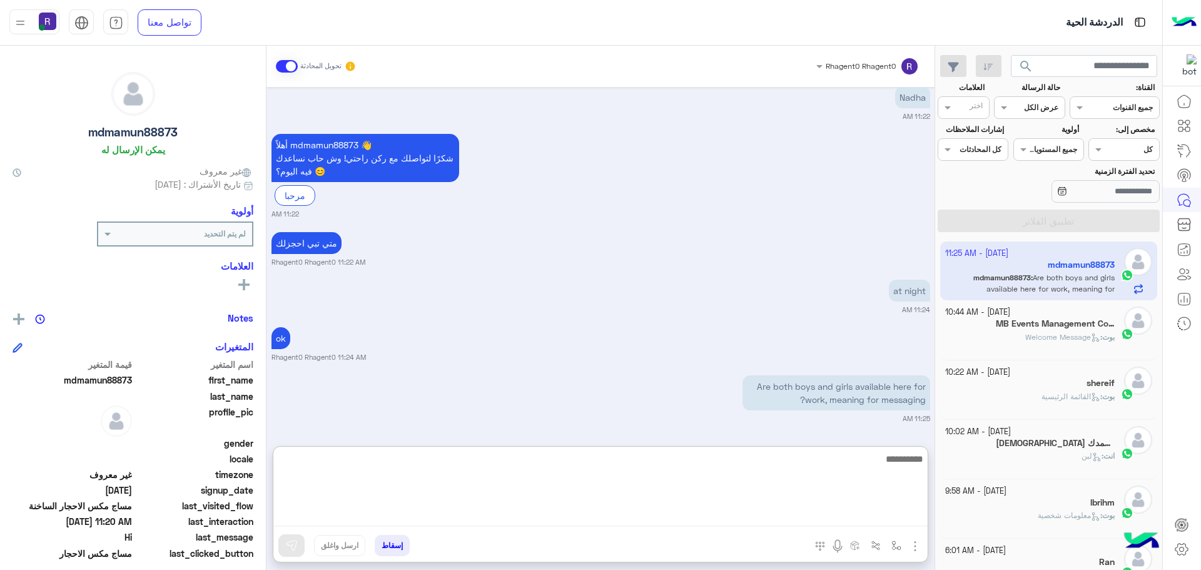
click at [872, 467] on textarea at bounding box center [600, 488] width 654 height 75
type textarea "****"
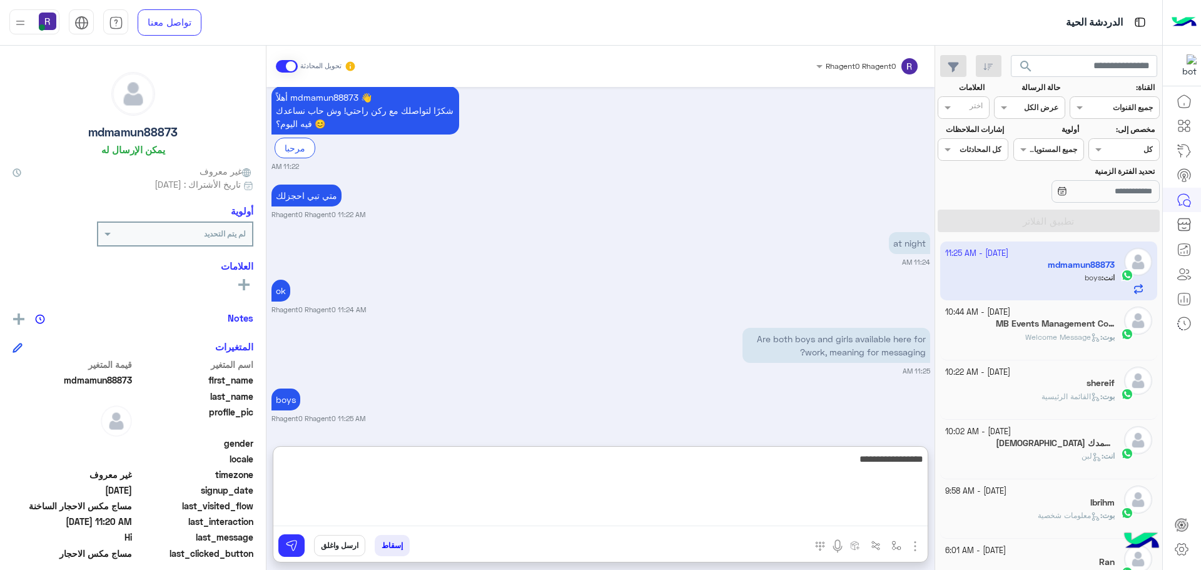
type textarea "**********"
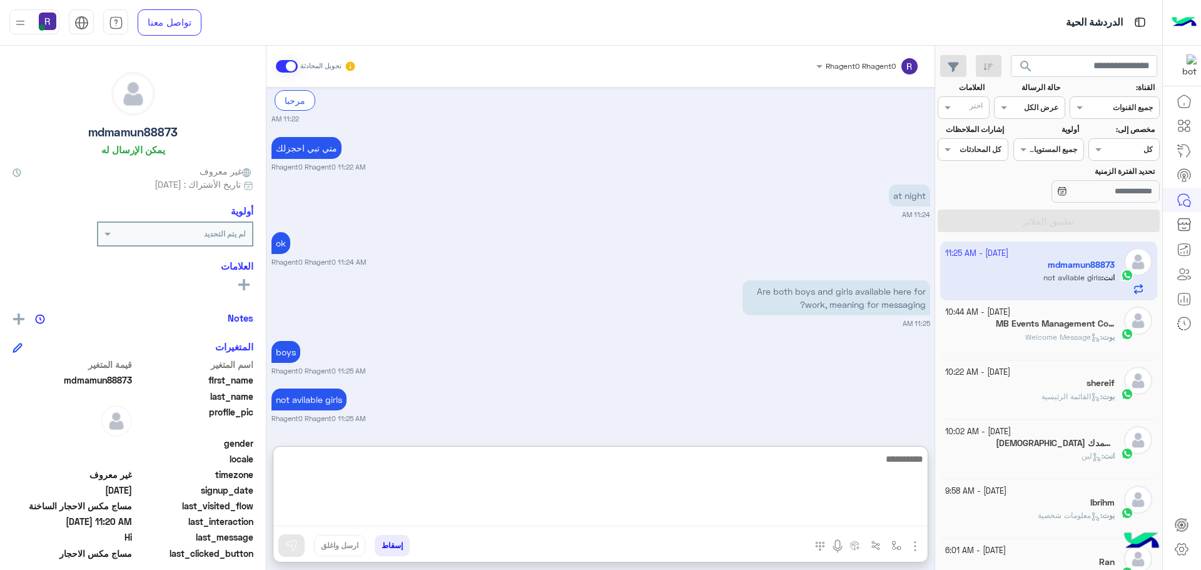
scroll to position [2025, 0]
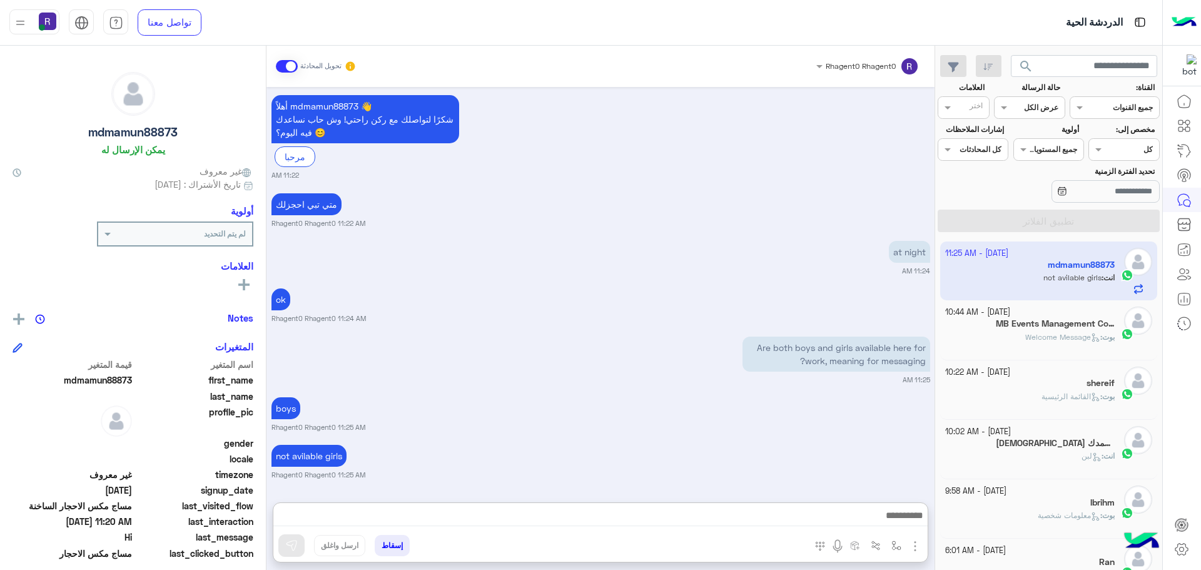
click at [1008, 316] on small "25 September - 10:44 AM" at bounding box center [977, 313] width 65 height 12
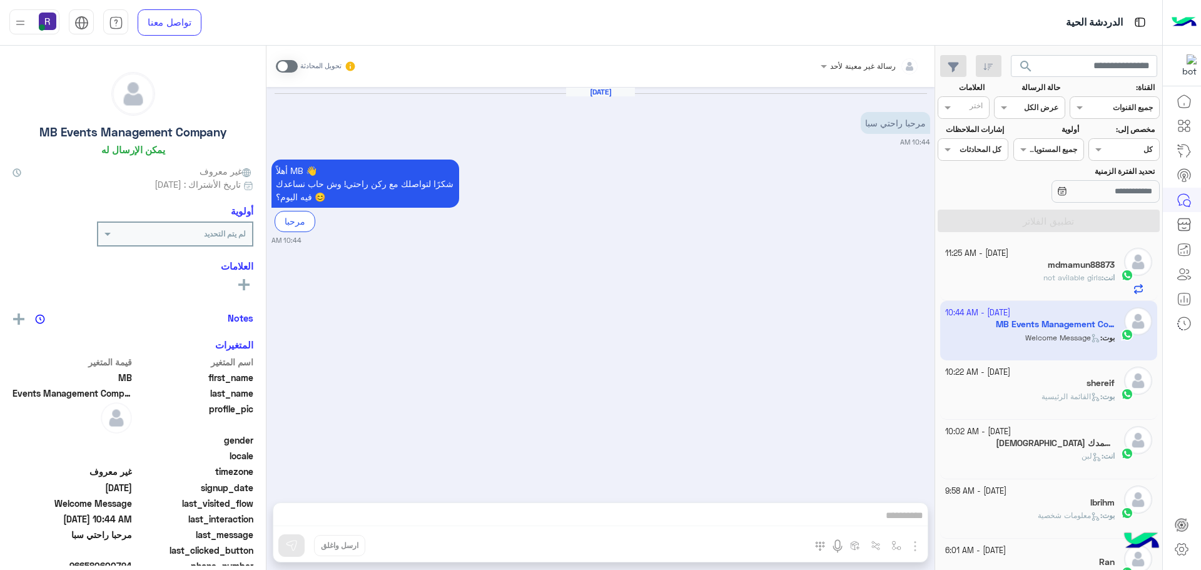
click at [1018, 271] on div "mdmamun88873" at bounding box center [1030, 266] width 170 height 13
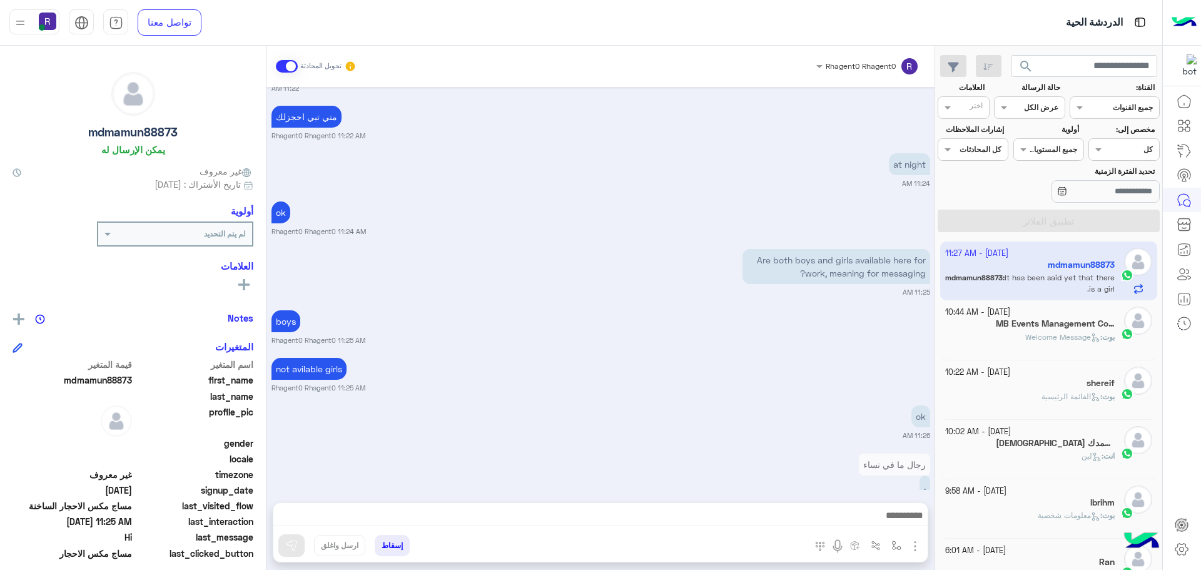
scroll to position [941, 0]
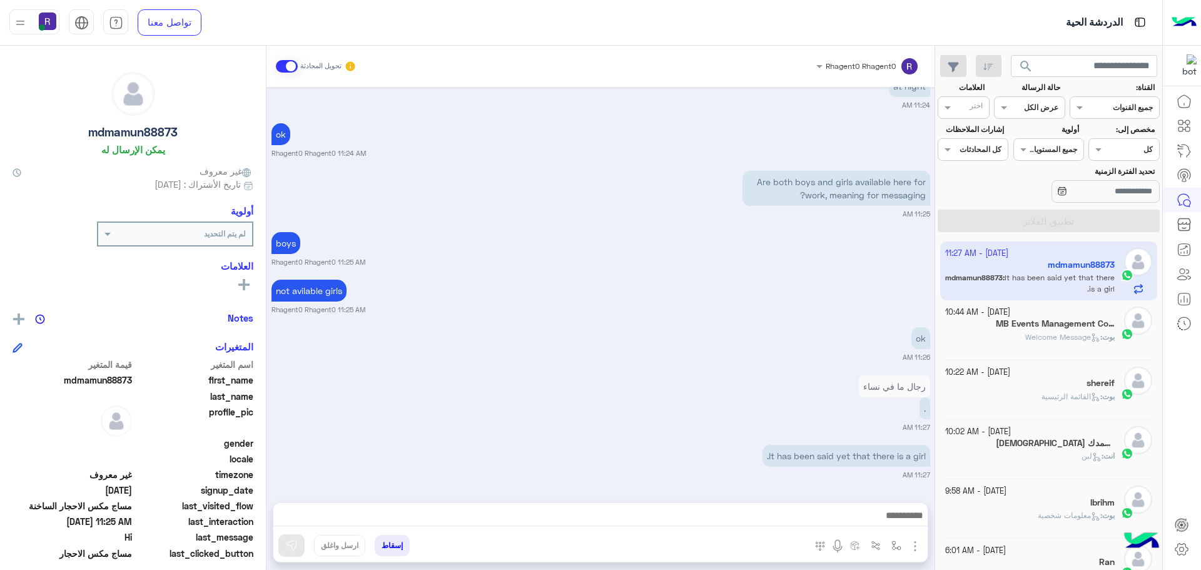
click at [278, 69] on span at bounding box center [287, 66] width 22 height 13
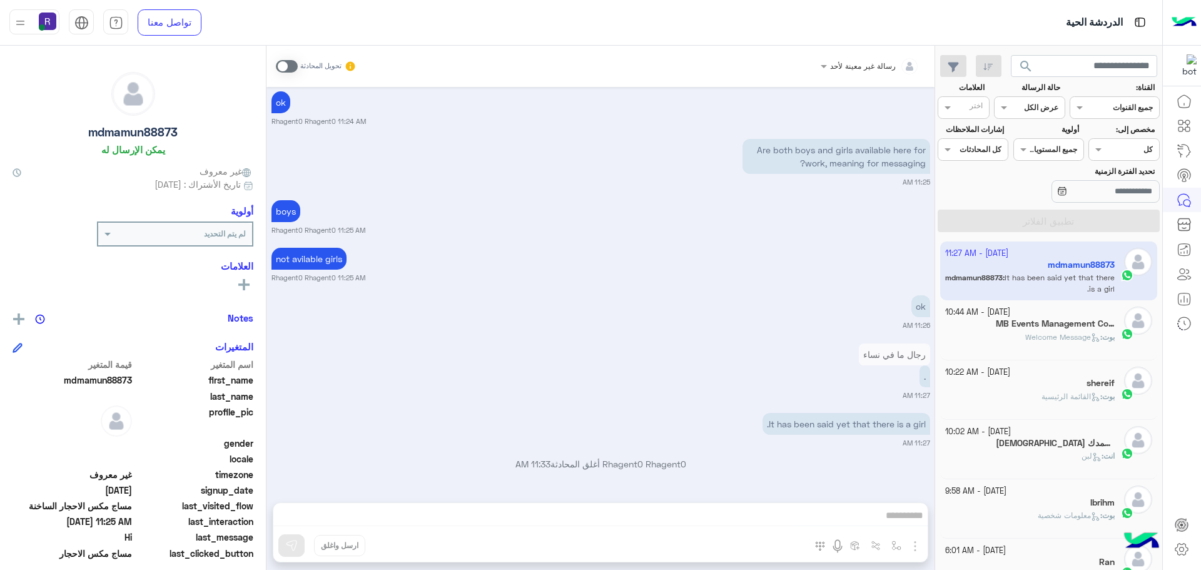
scroll to position [973, 0]
